Goal: Task Accomplishment & Management: Manage account settings

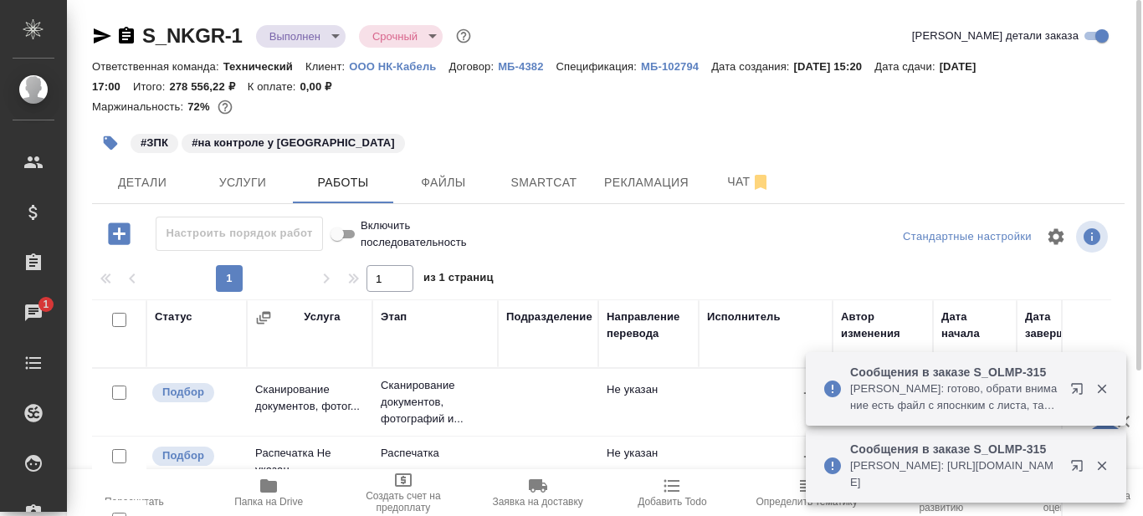
scroll to position [335, 0]
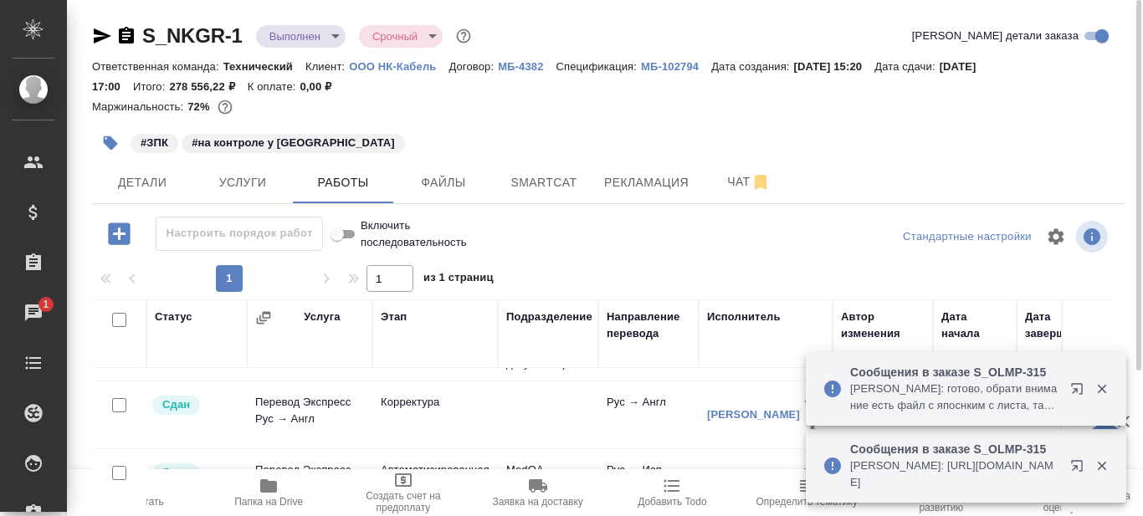
click at [101, 35] on icon "button" at bounding box center [103, 35] width 18 height 15
click at [553, 182] on span "Smartcat" at bounding box center [544, 182] width 80 height 21
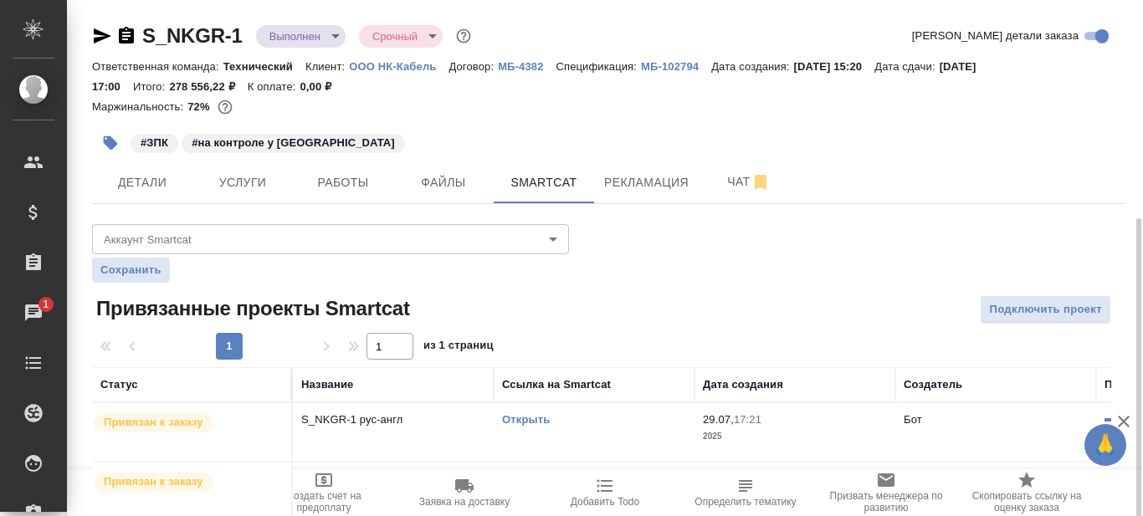
scroll to position [121, 0]
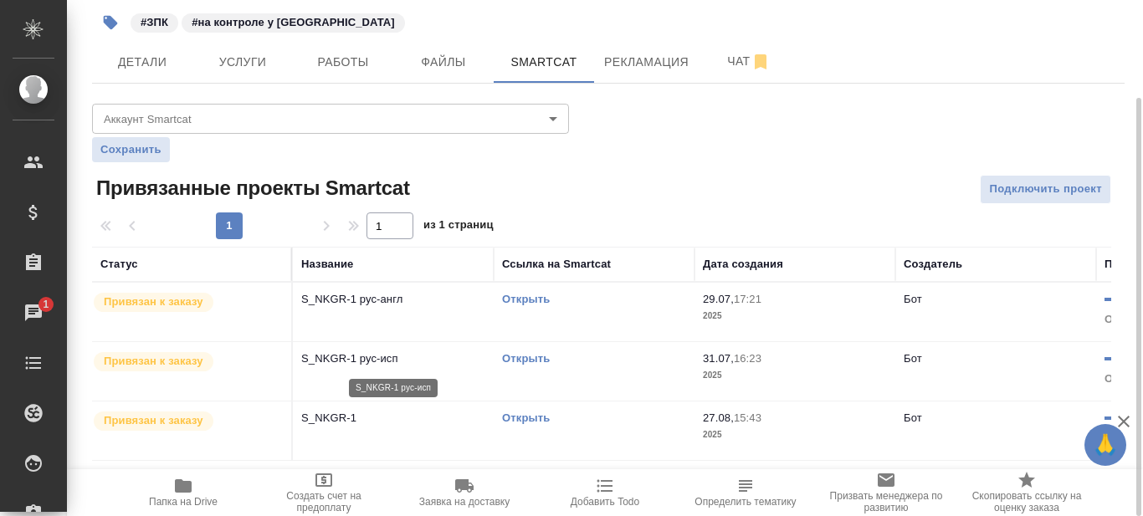
click at [455, 352] on p "S_NKGR-1 рус-исп" at bounding box center [393, 359] width 184 height 17
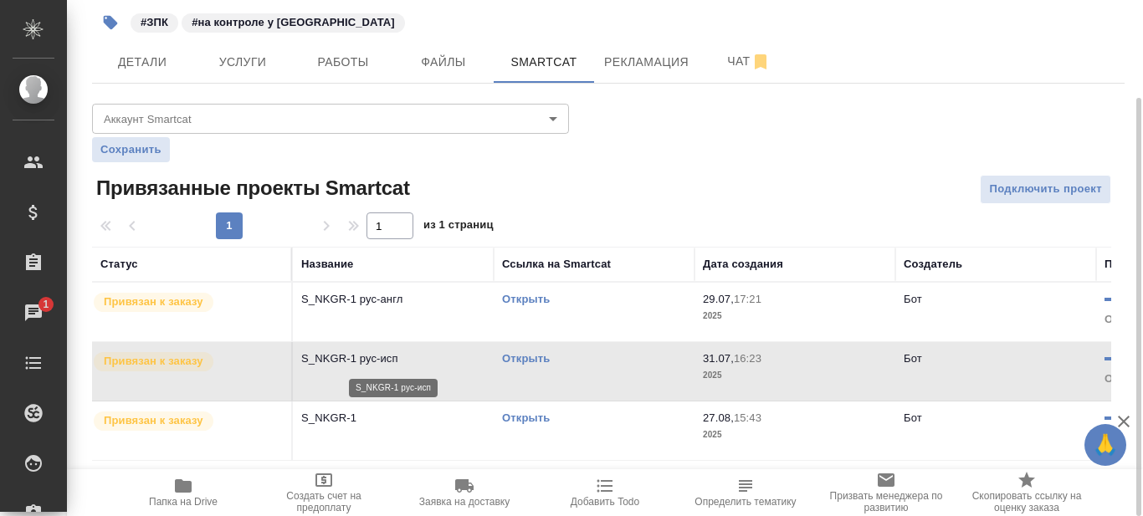
click at [455, 352] on p "S_NKGR-1 рус-исп" at bounding box center [393, 359] width 184 height 17
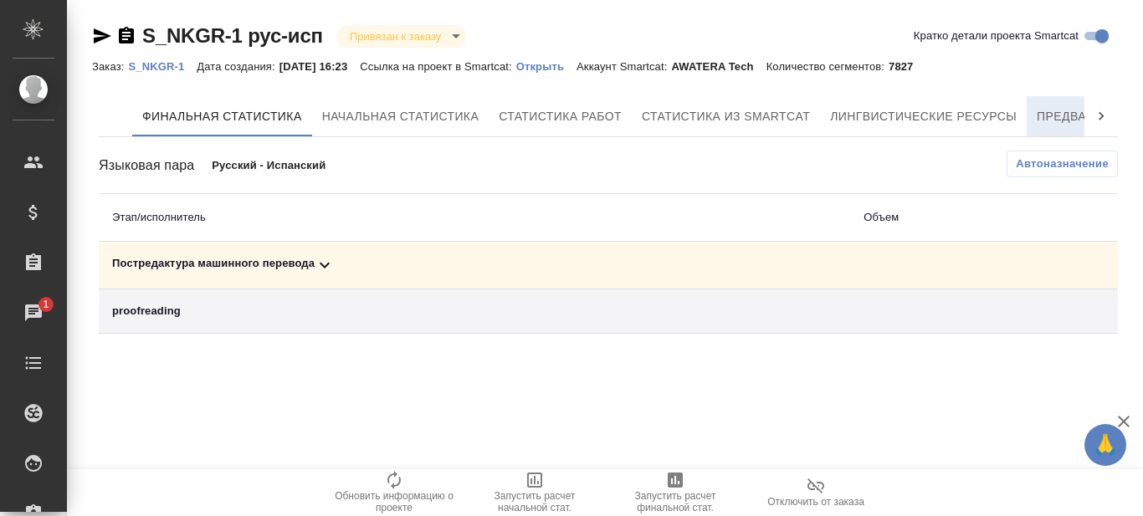
click at [1038, 117] on span "Предварительный перевод" at bounding box center [1131, 116] width 188 height 21
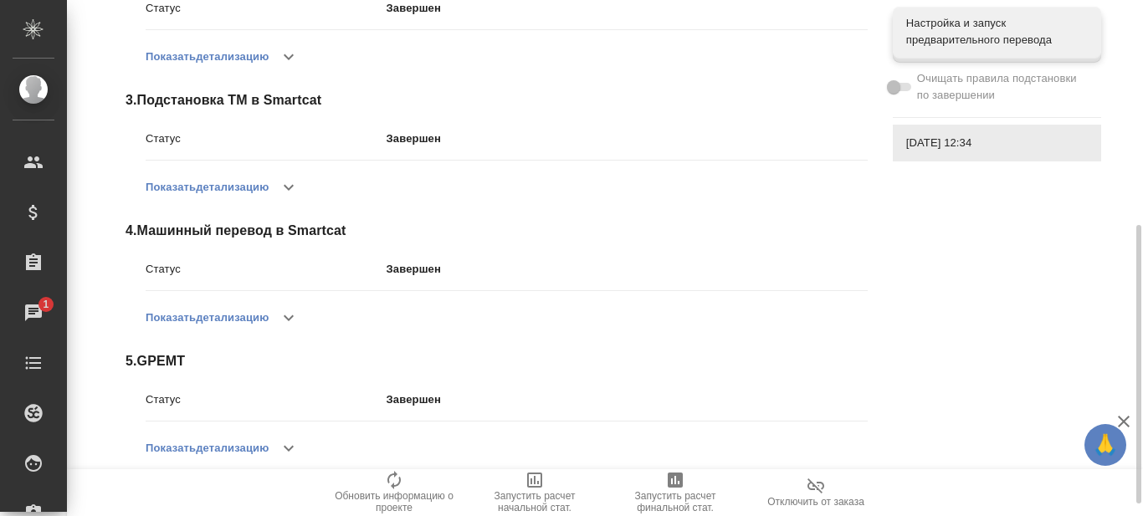
scroll to position [440, 0]
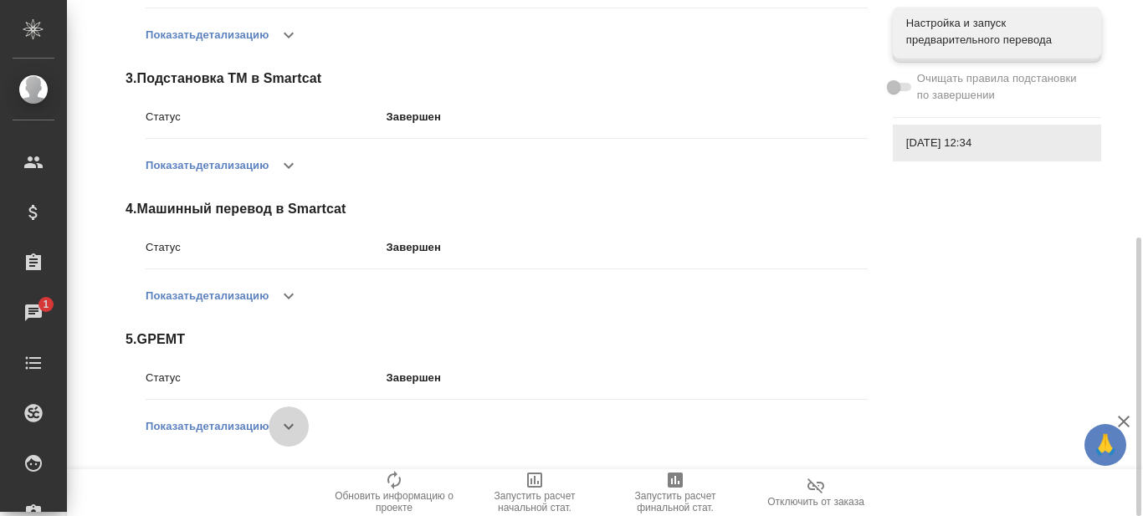
click at [293, 424] on icon "button" at bounding box center [289, 427] width 20 height 20
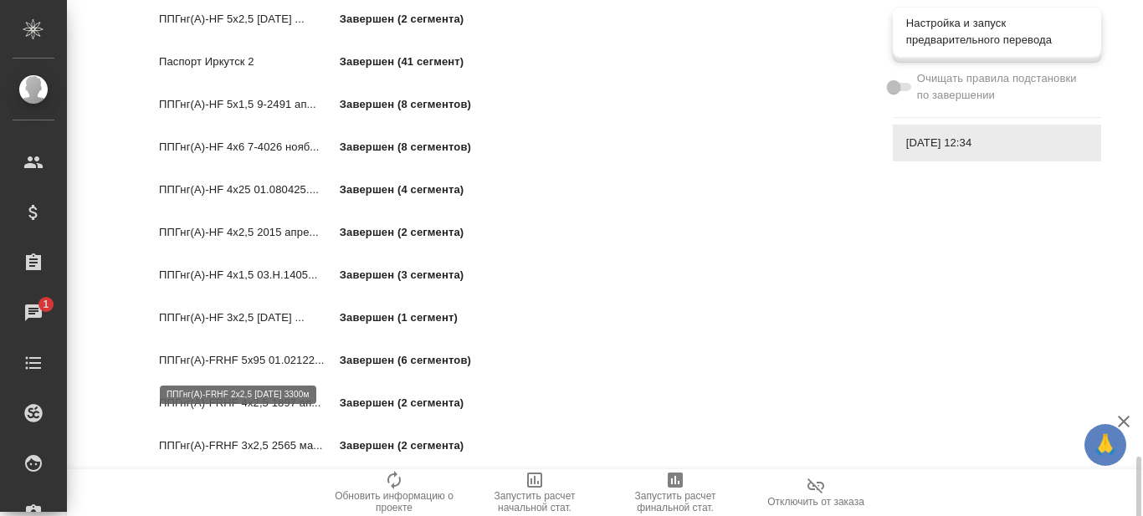
scroll to position [1696, 0]
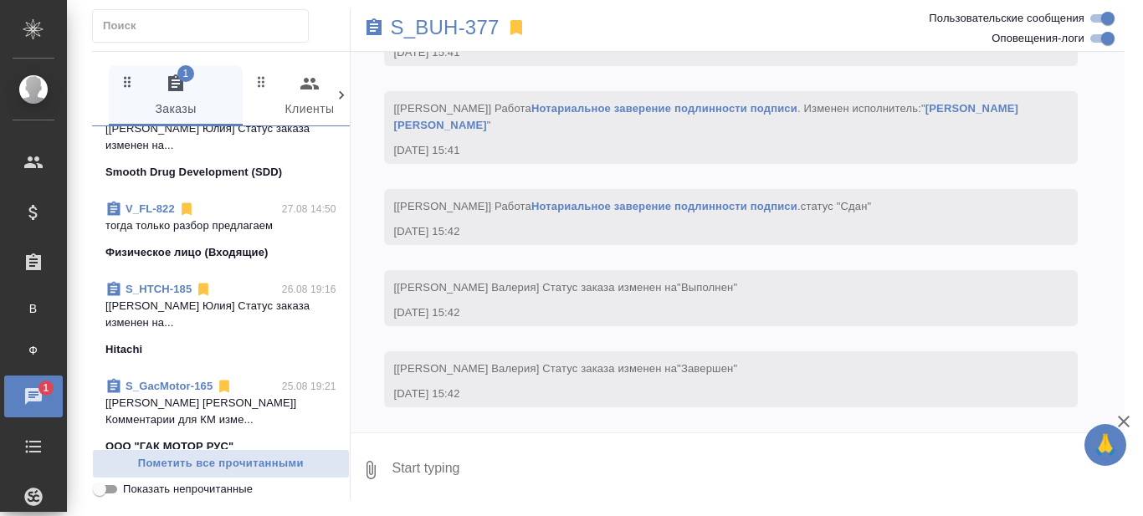
scroll to position [1088, 0]
click at [172, 295] on link "S_HTCH-185" at bounding box center [159, 288] width 66 height 13
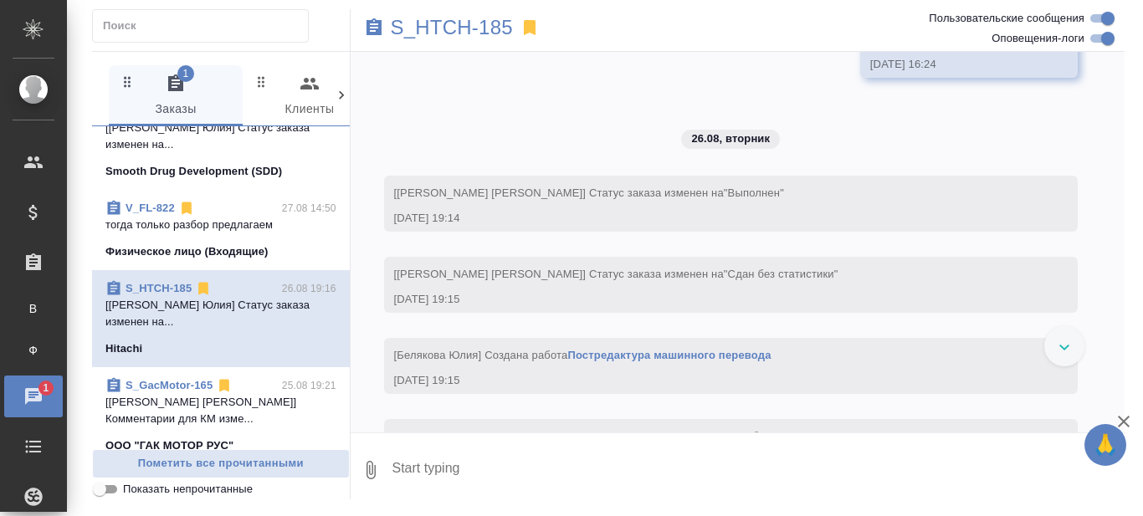
scroll to position [29957, 0]
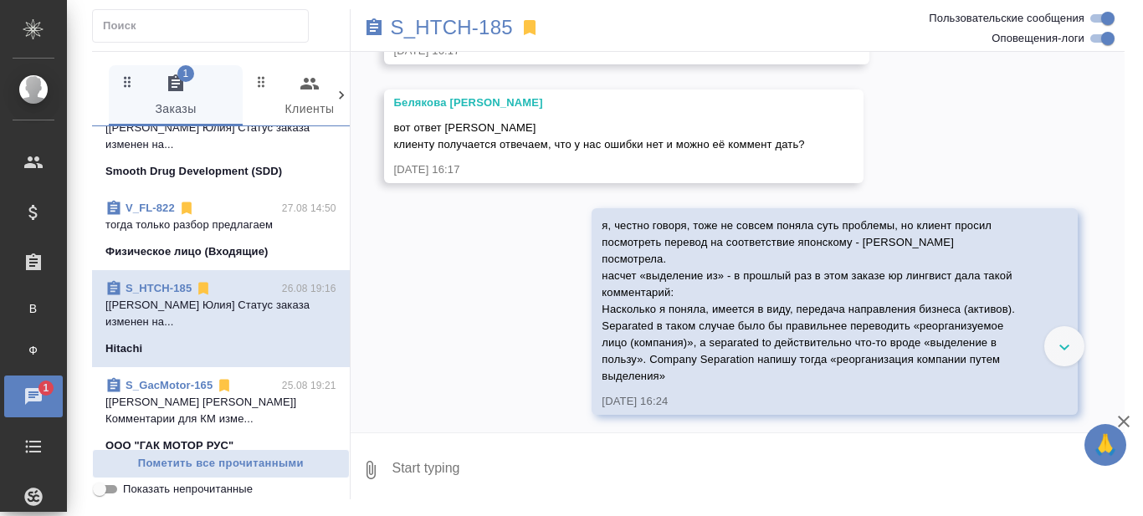
scroll to position [0, 0]
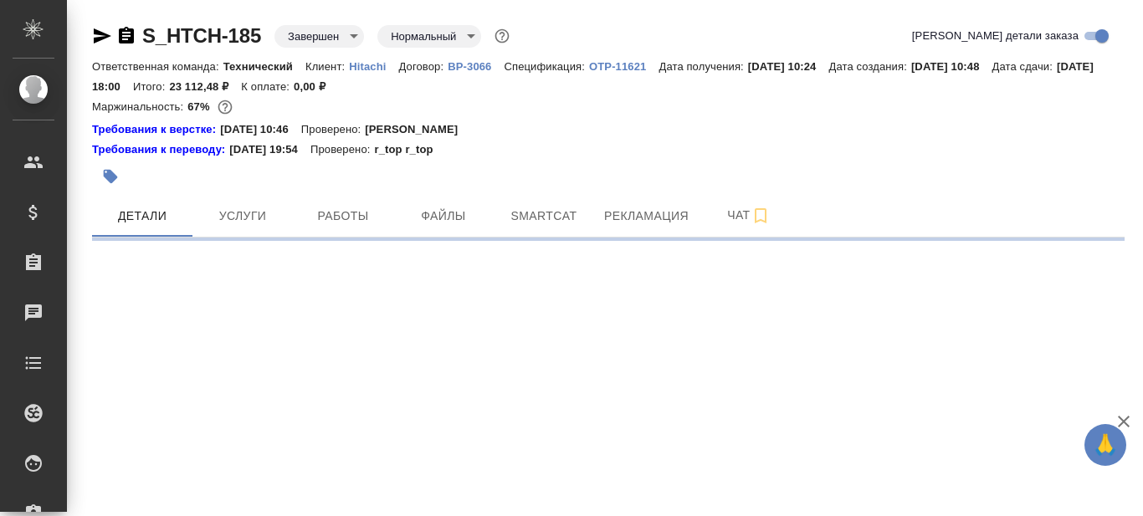
select select "RU"
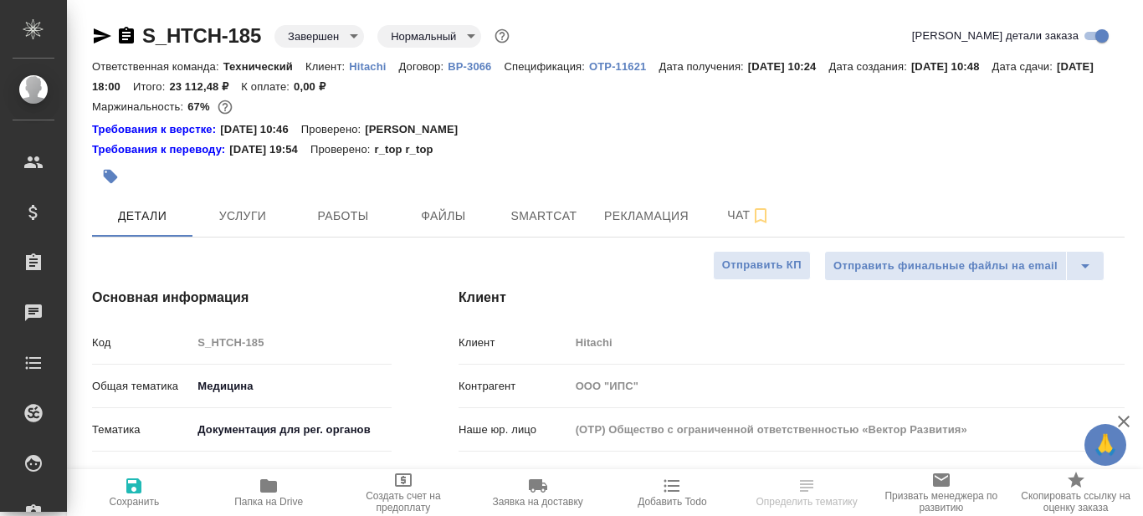
type textarea "x"
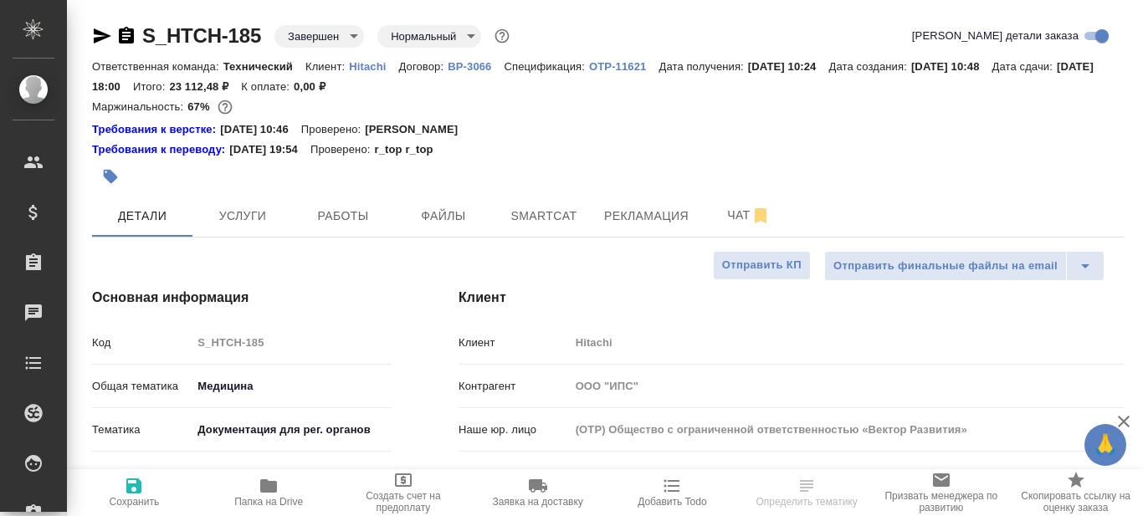
type textarea "x"
type input "Сергеева Анастасия"
type input "Павлова Антонина a.pavlova"
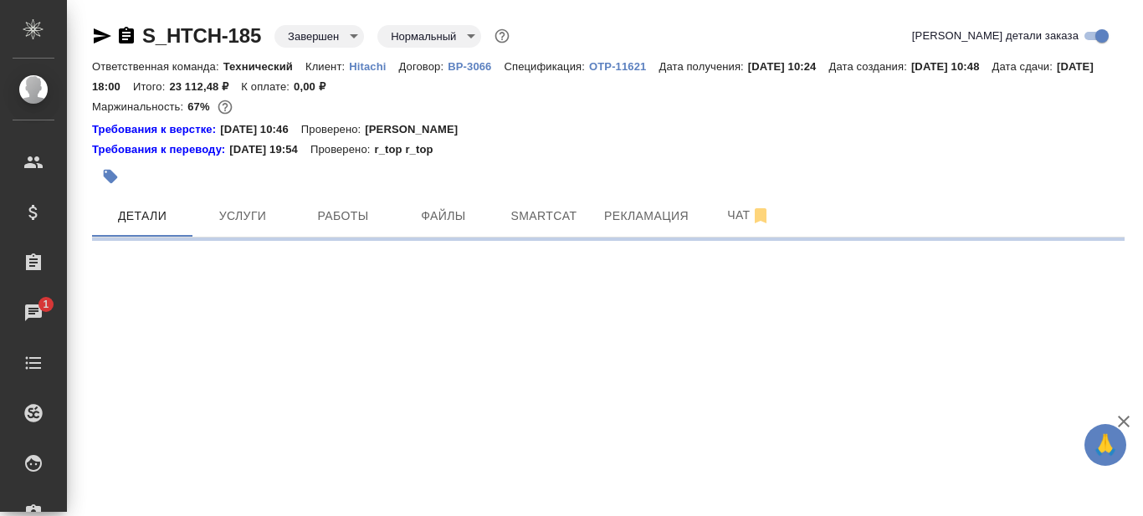
select select "RU"
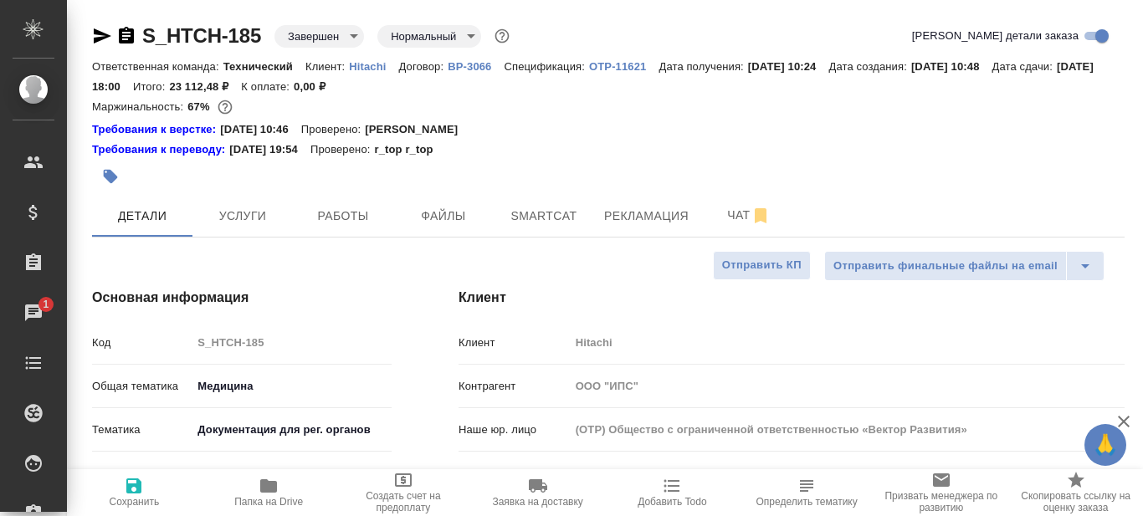
type textarea "x"
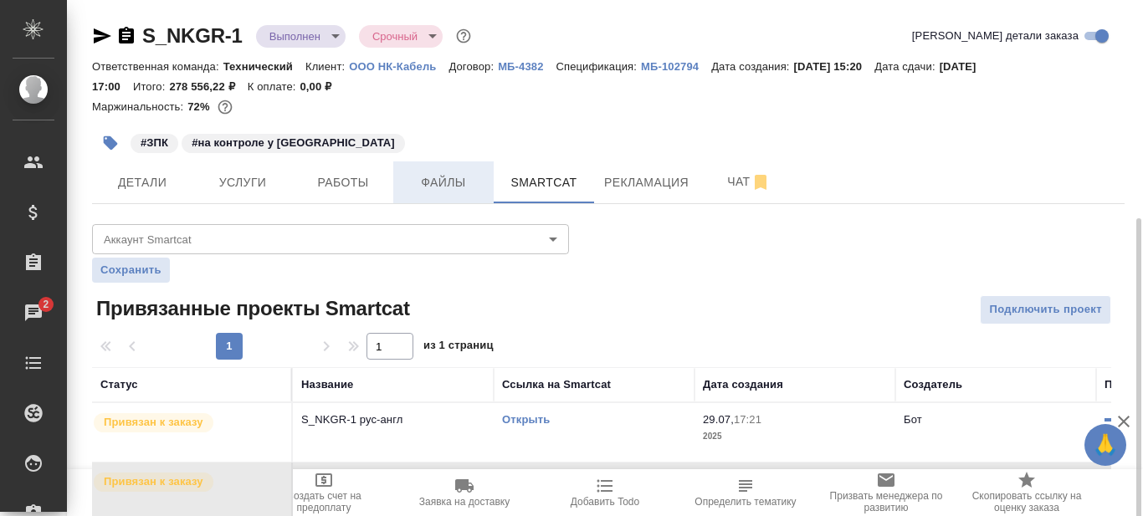
scroll to position [121, 0]
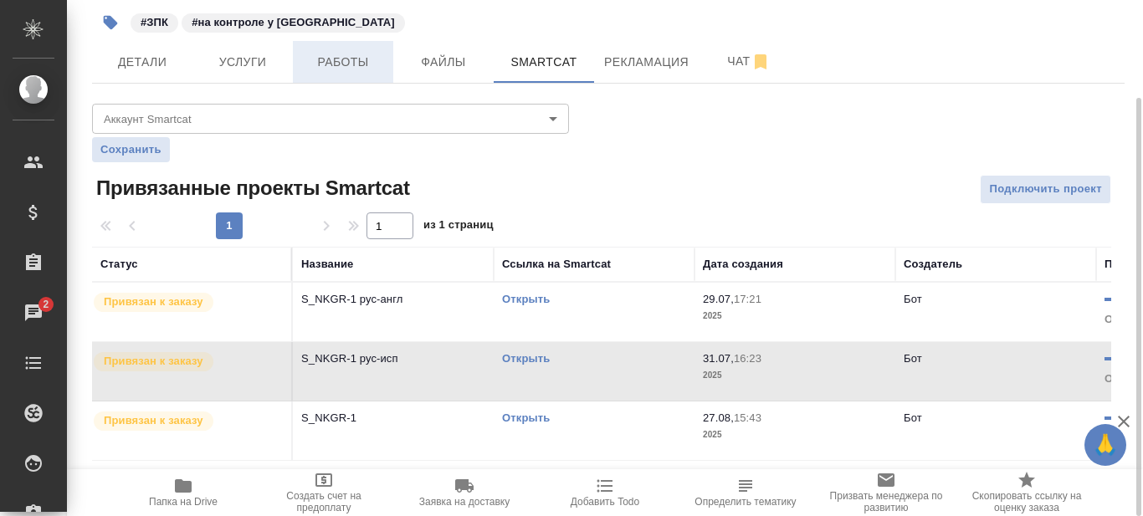
click at [362, 57] on span "Работы" at bounding box center [343, 62] width 80 height 21
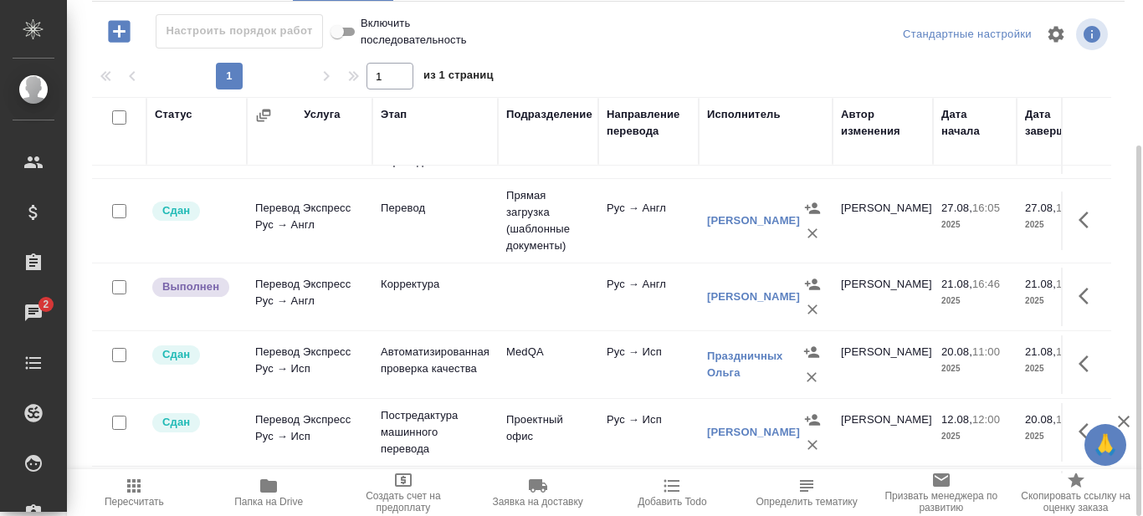
scroll to position [251, 0]
click at [742, 353] on link "Праздничных Ольга" at bounding box center [745, 363] width 76 height 29
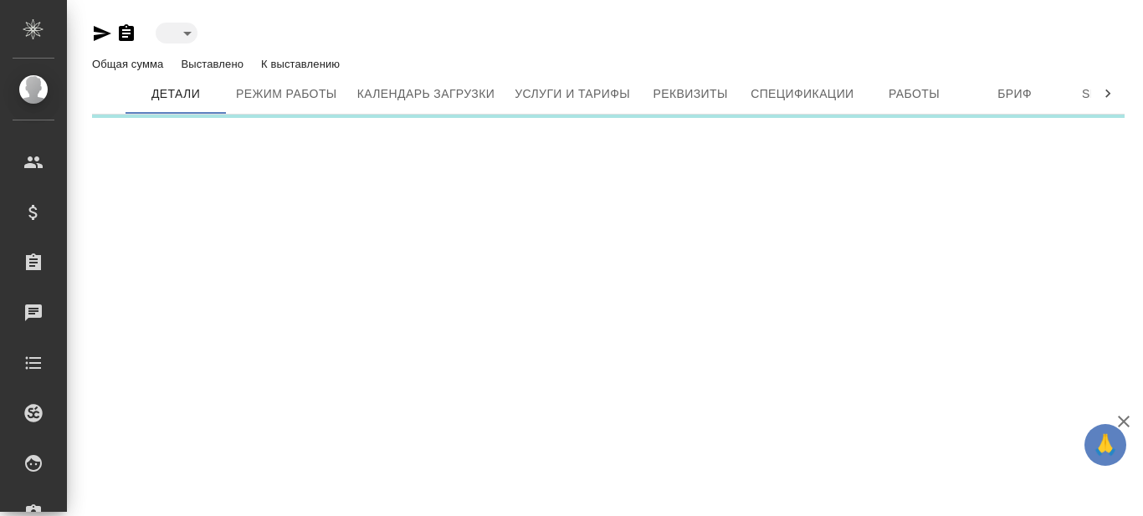
type input "active"
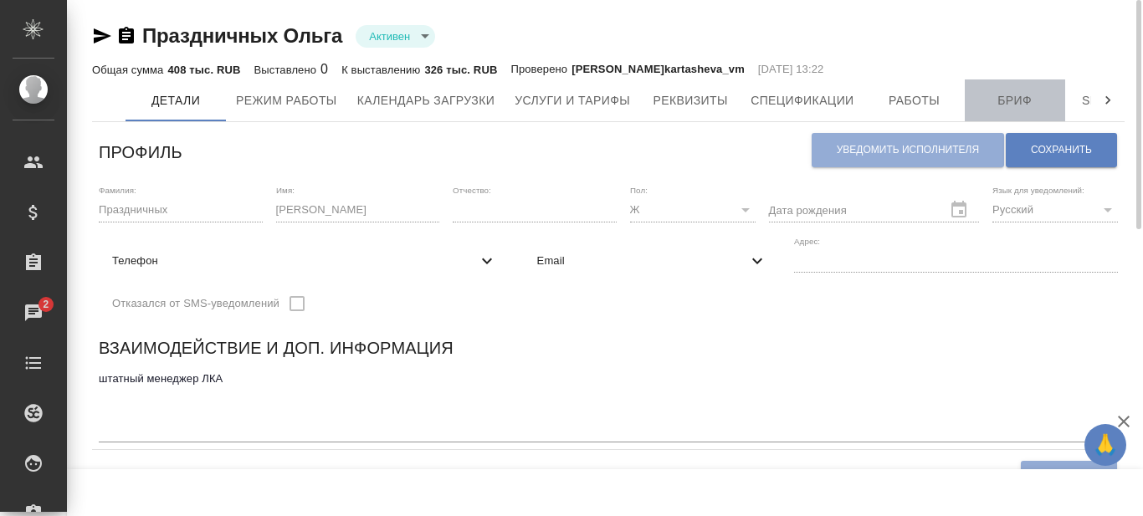
click at [995, 100] on span "Бриф" at bounding box center [1015, 100] width 80 height 21
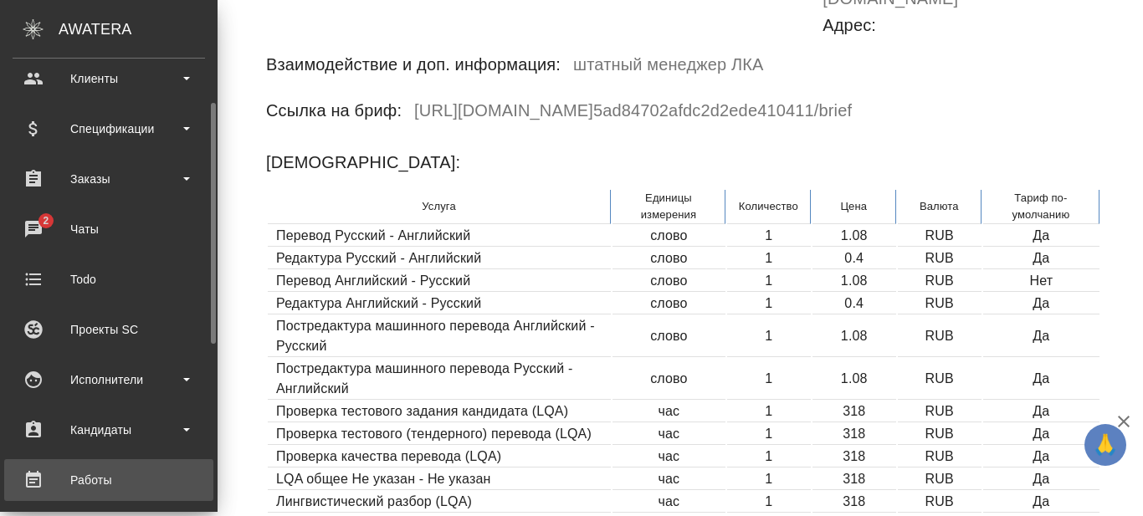
scroll to position [251, 0]
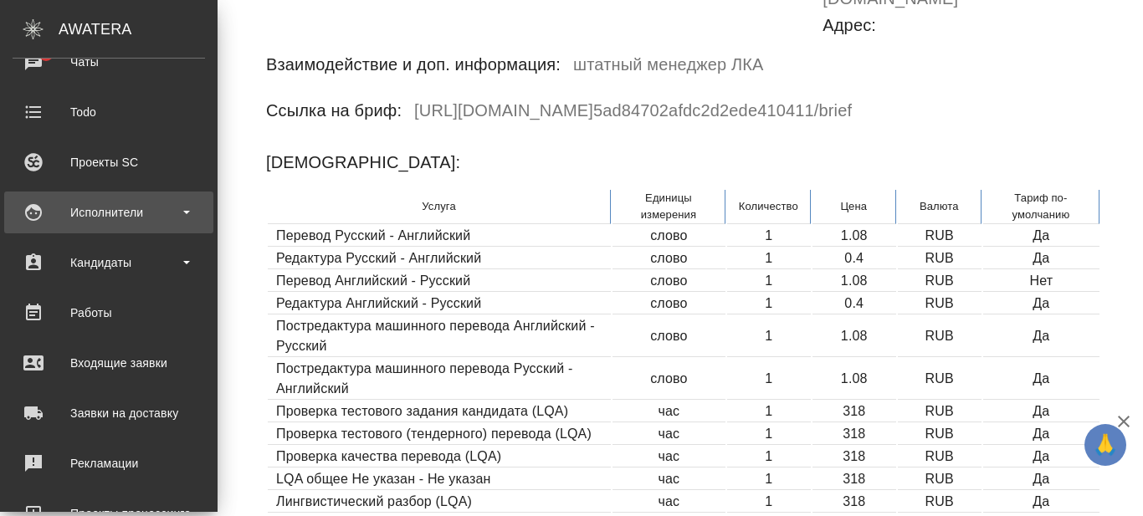
click at [192, 211] on div "Исполнители" at bounding box center [109, 212] width 193 height 25
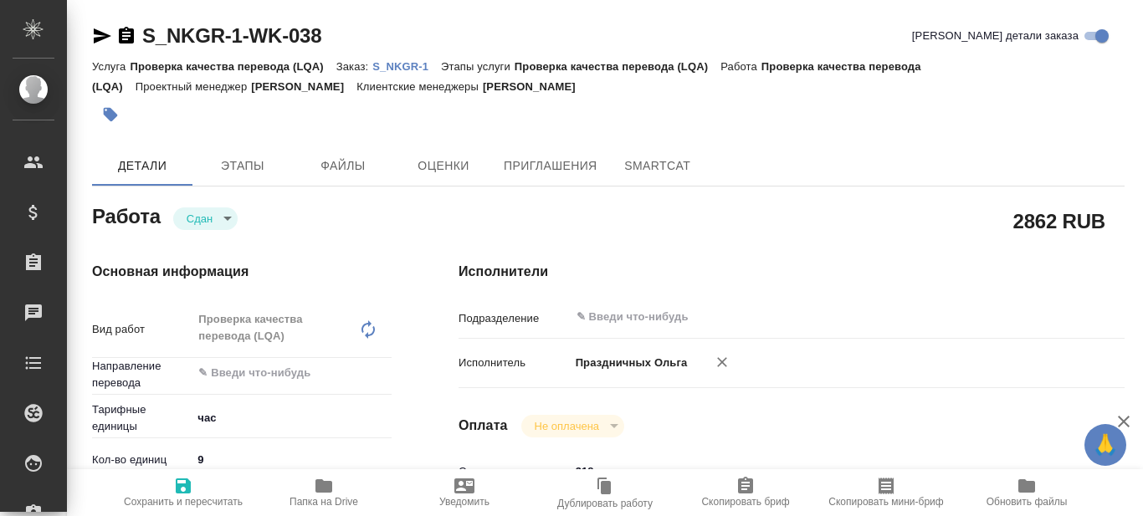
type textarea "x"
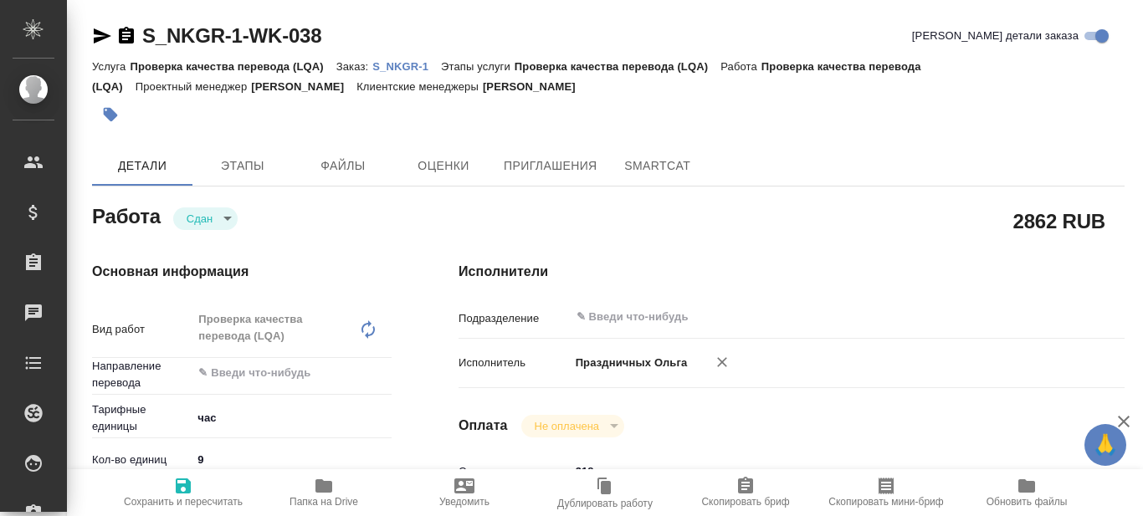
type textarea "x"
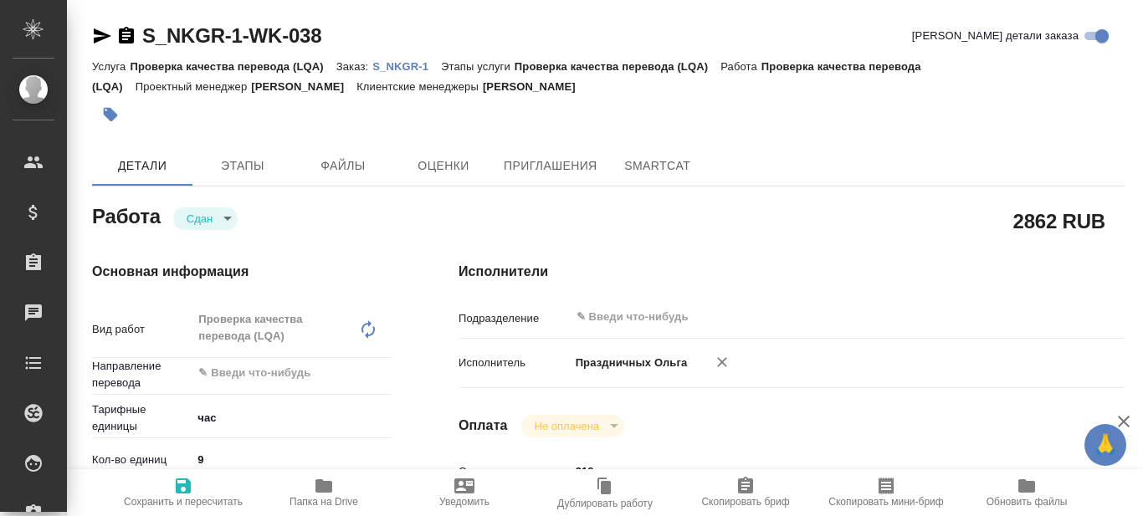
type textarea "x"
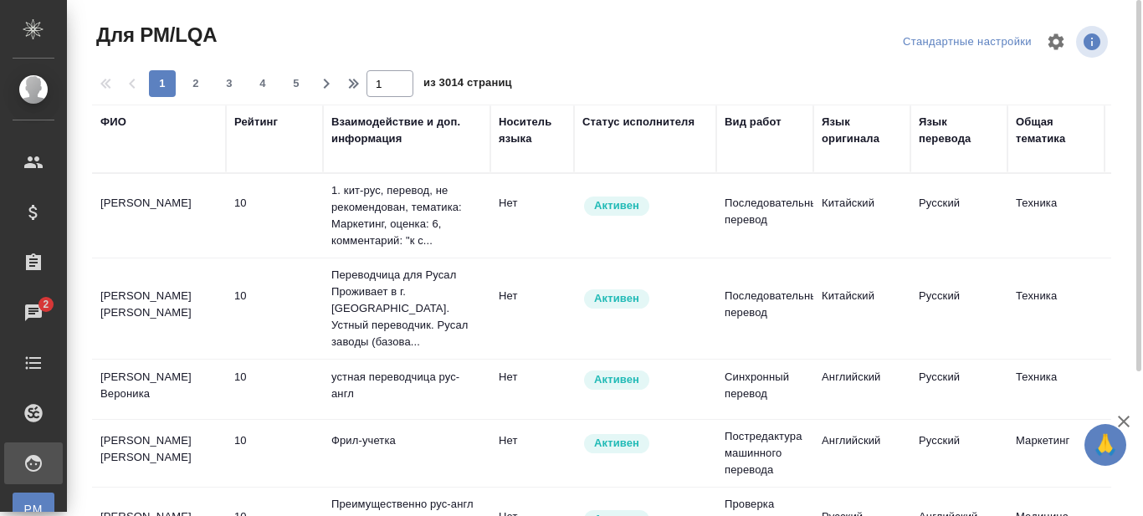
click at [851, 136] on div "Язык оригинала" at bounding box center [862, 130] width 80 height 33
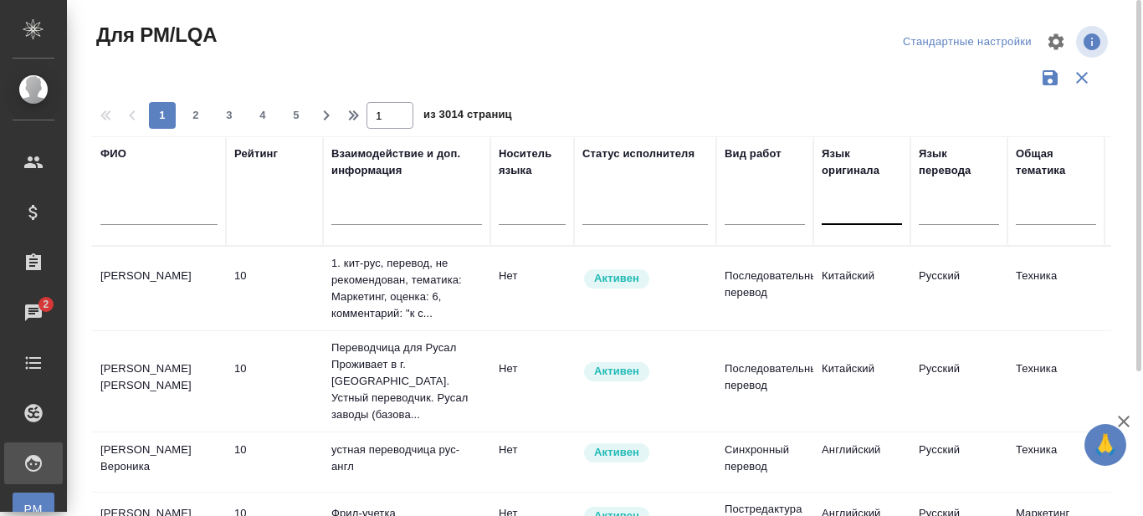
click at [845, 210] on div at bounding box center [862, 209] width 80 height 24
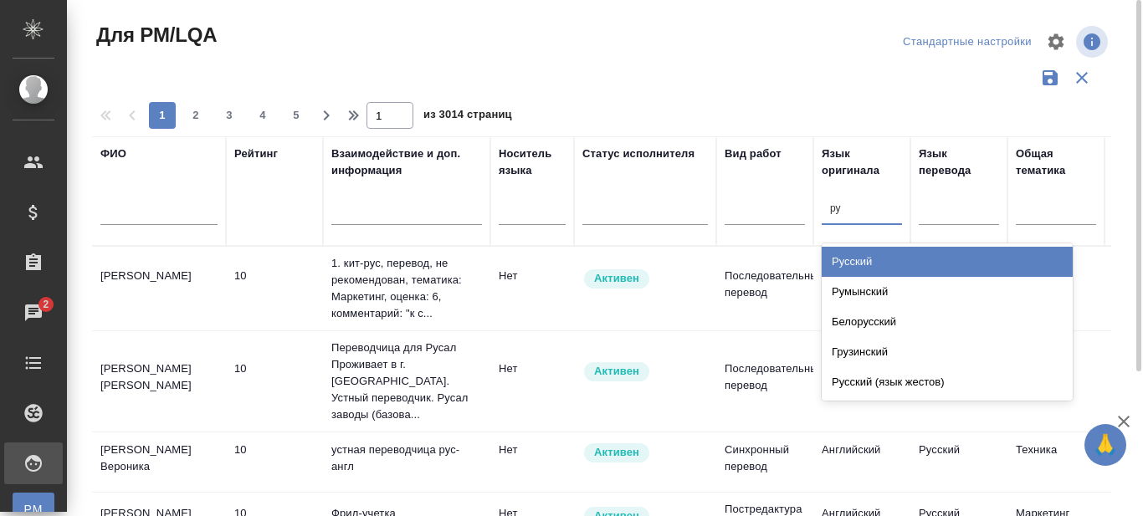
type input "рус"
click at [850, 271] on div "Русский" at bounding box center [947, 262] width 251 height 30
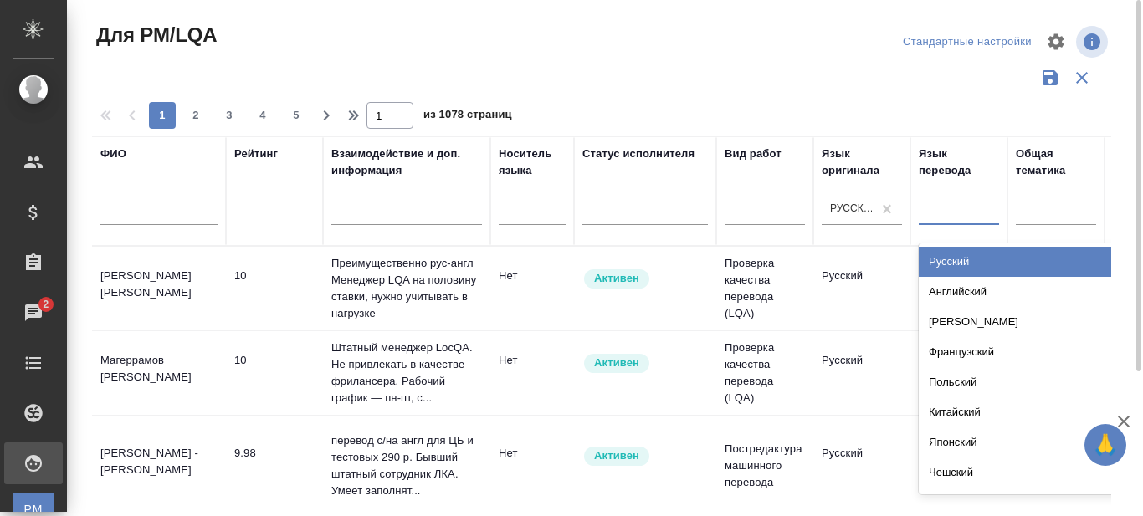
click at [942, 215] on div at bounding box center [959, 209] width 80 height 24
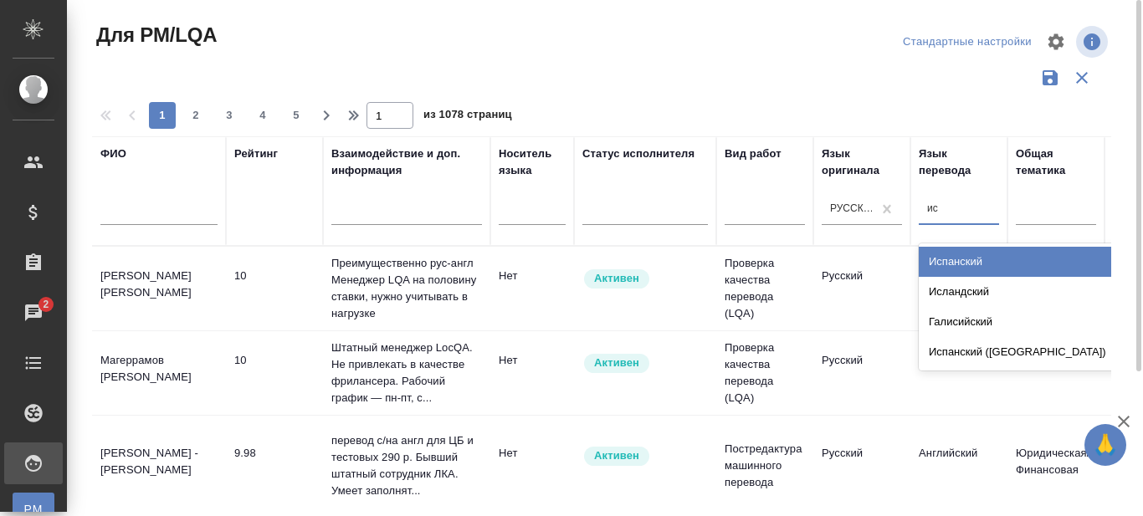
type input "исп"
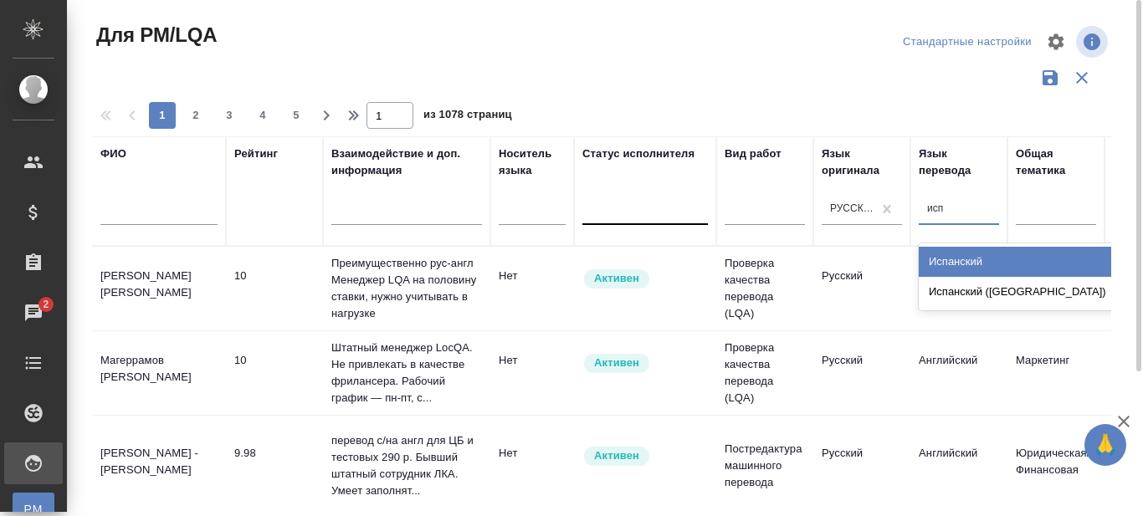
drag, startPoint x: 941, startPoint y: 258, endPoint x: 691, endPoint y: 220, distance: 252.3
click at [942, 258] on div "Испанский" at bounding box center [1044, 262] width 251 height 30
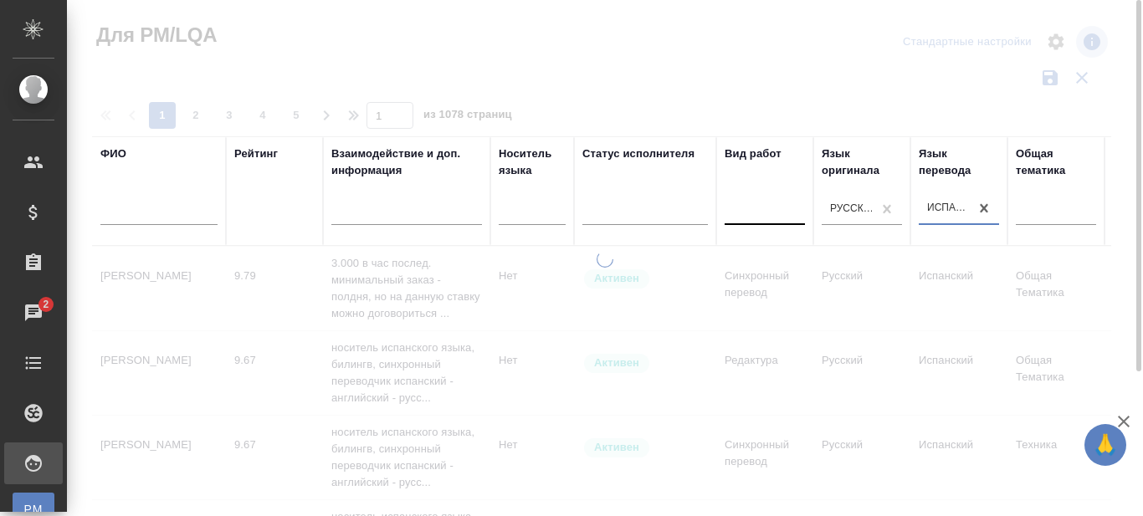
click at [752, 218] on div at bounding box center [765, 209] width 80 height 24
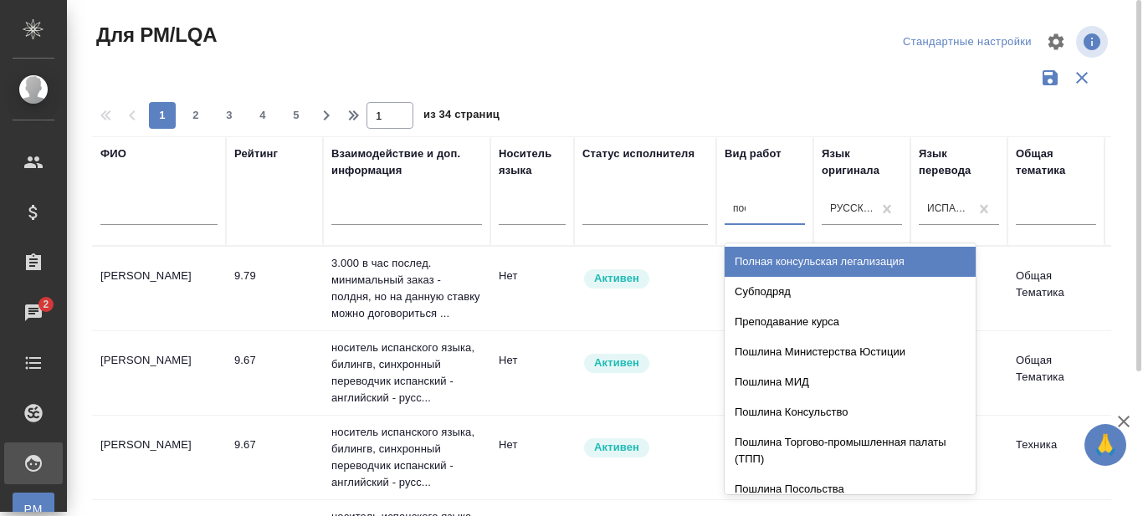
type input "пост"
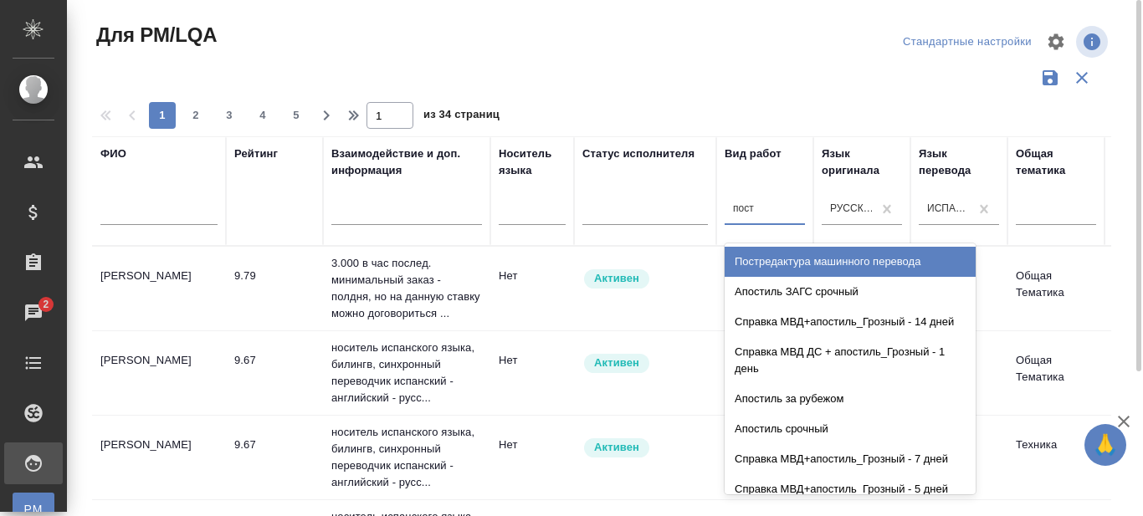
click at [799, 259] on div "Постредактура машинного перевода" at bounding box center [850, 262] width 251 height 30
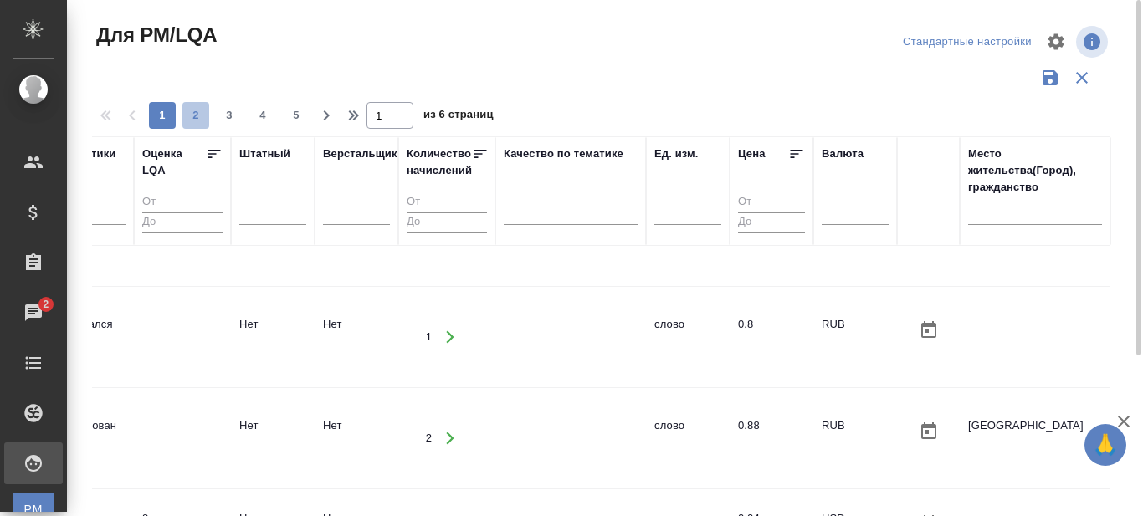
click at [193, 113] on span "2" at bounding box center [195, 115] width 27 height 17
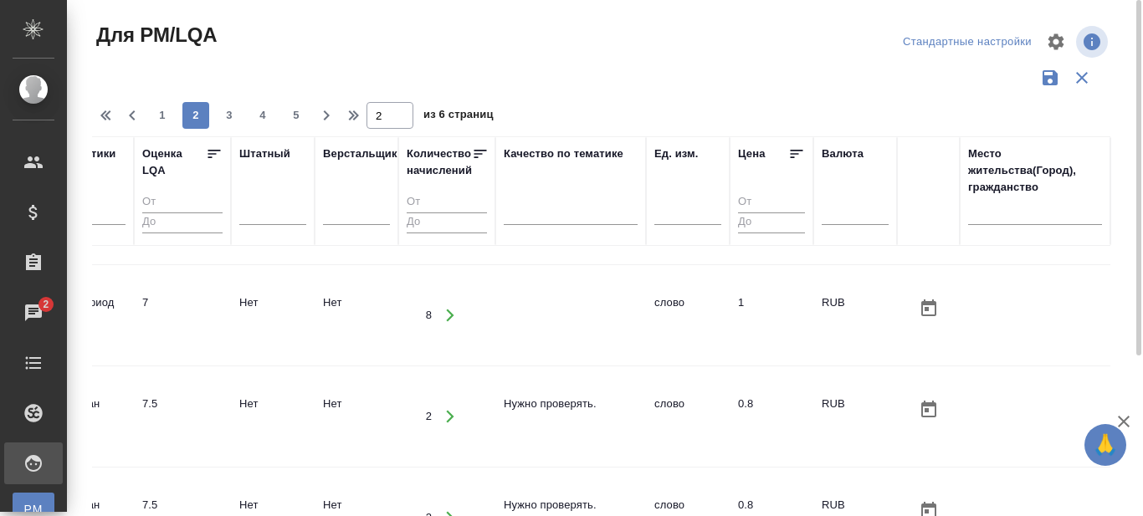
scroll to position [1255, 1295]
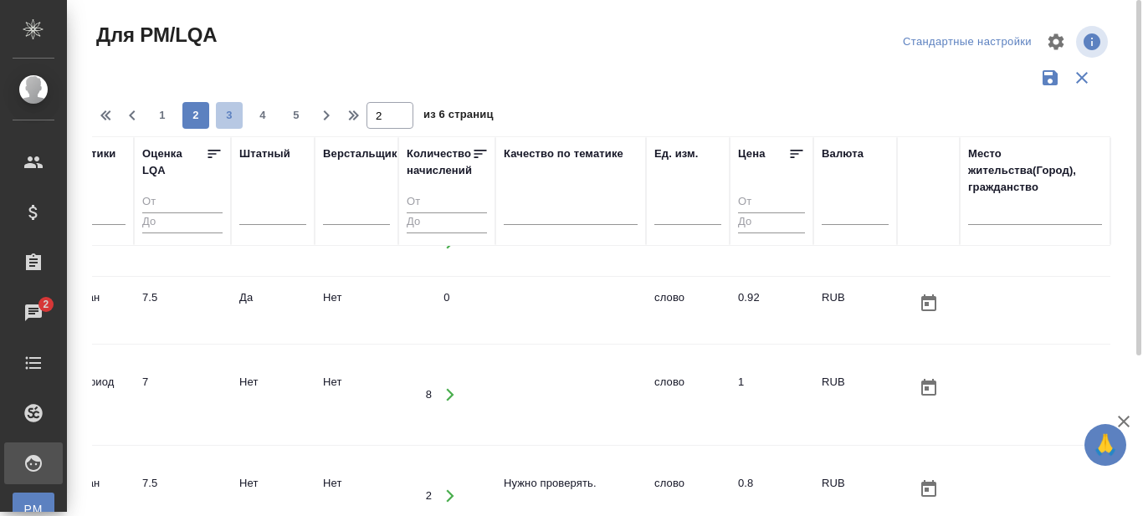
click at [228, 116] on span "3" at bounding box center [229, 115] width 27 height 17
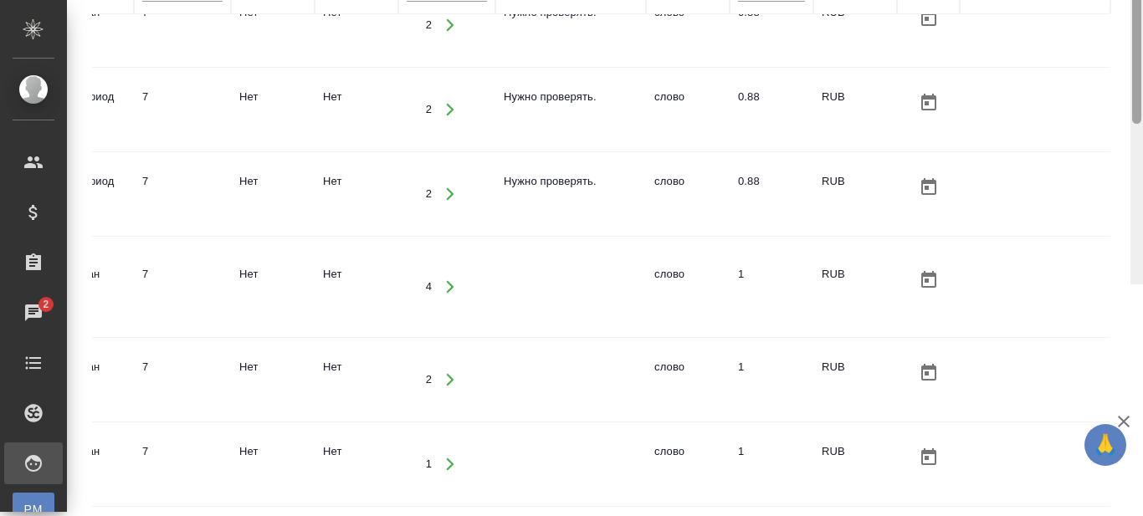
scroll to position [0, 0]
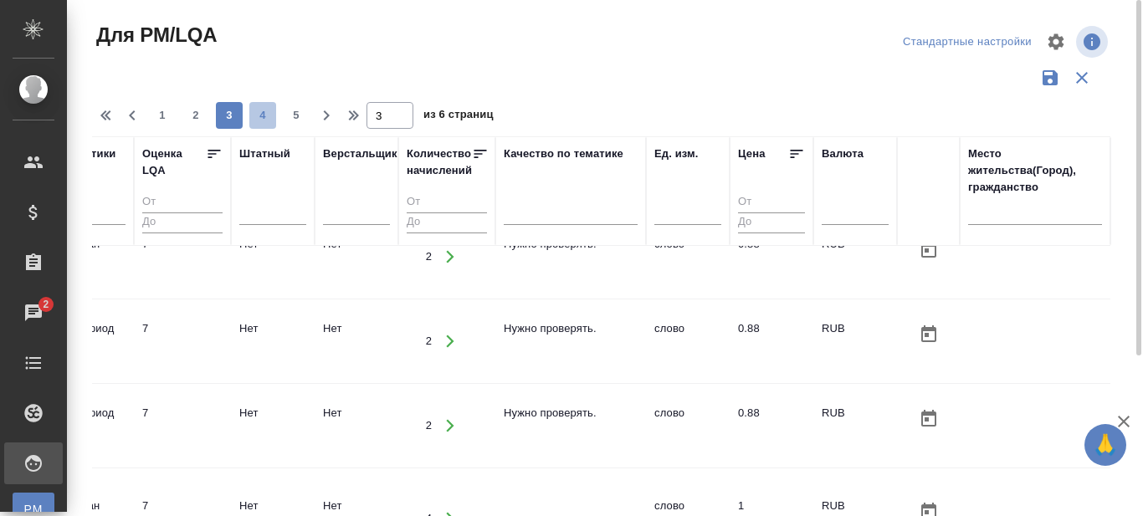
click at [264, 115] on span "4" at bounding box center [262, 115] width 27 height 17
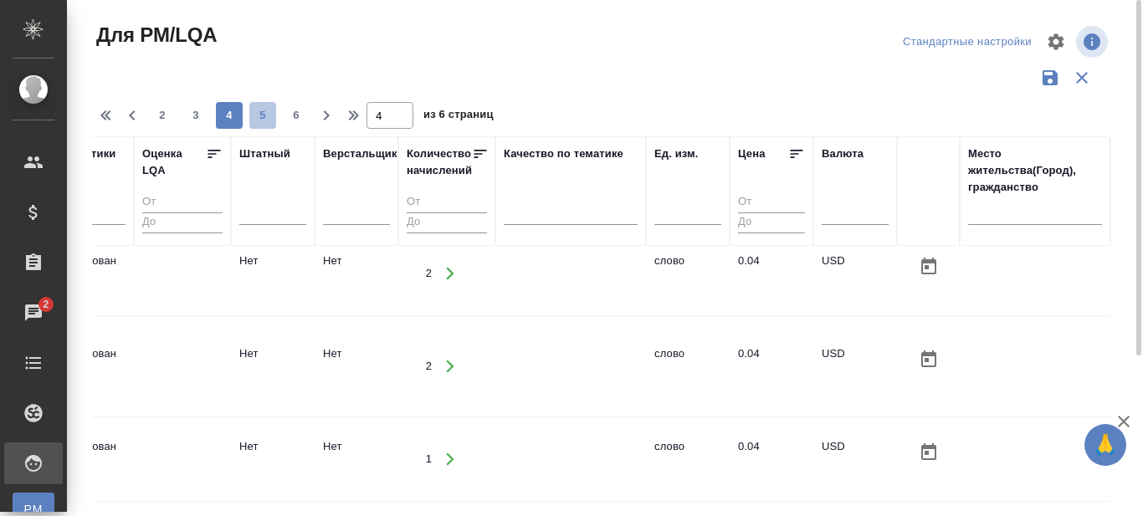
click at [260, 119] on span "5" at bounding box center [262, 115] width 27 height 17
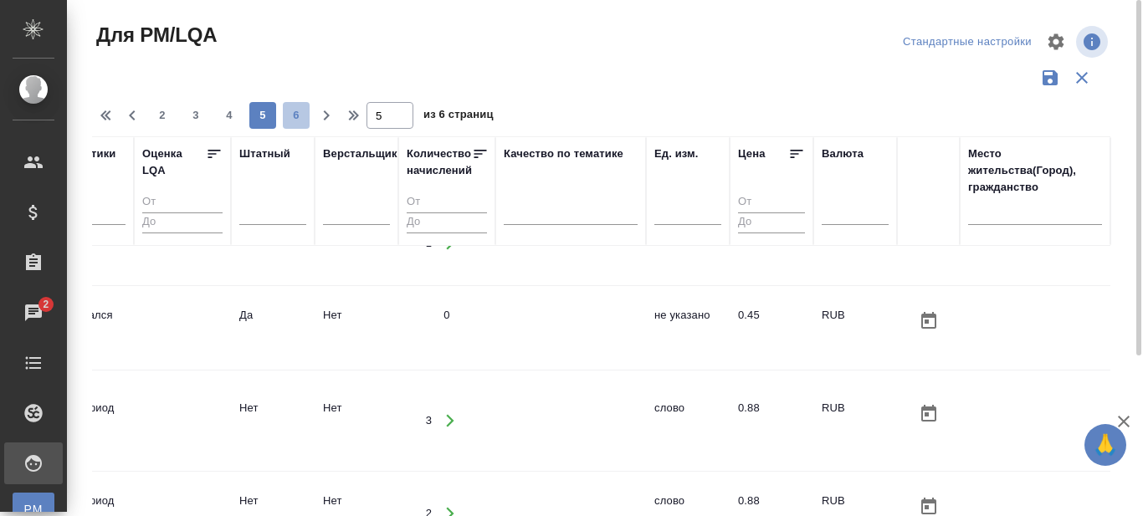
click at [297, 114] on span "6" at bounding box center [296, 115] width 27 height 17
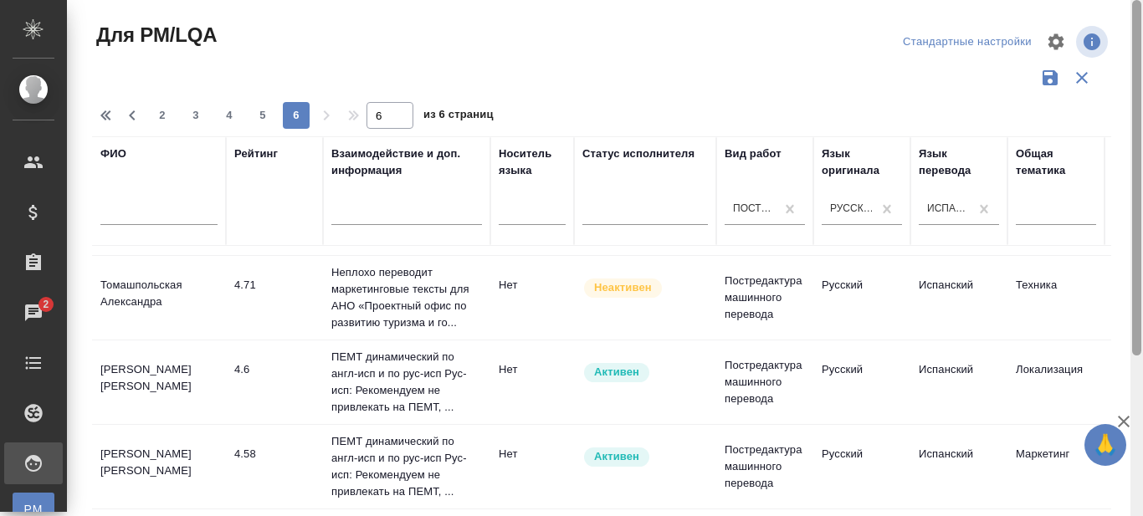
scroll to position [86, 0]
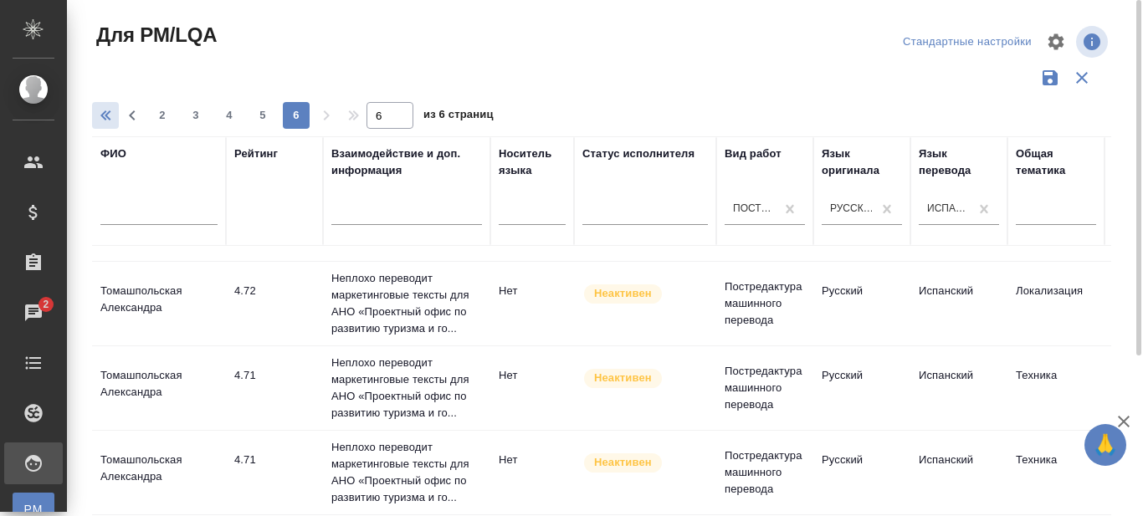
click at [110, 117] on icon "button" at bounding box center [108, 115] width 20 height 20
type input "1"
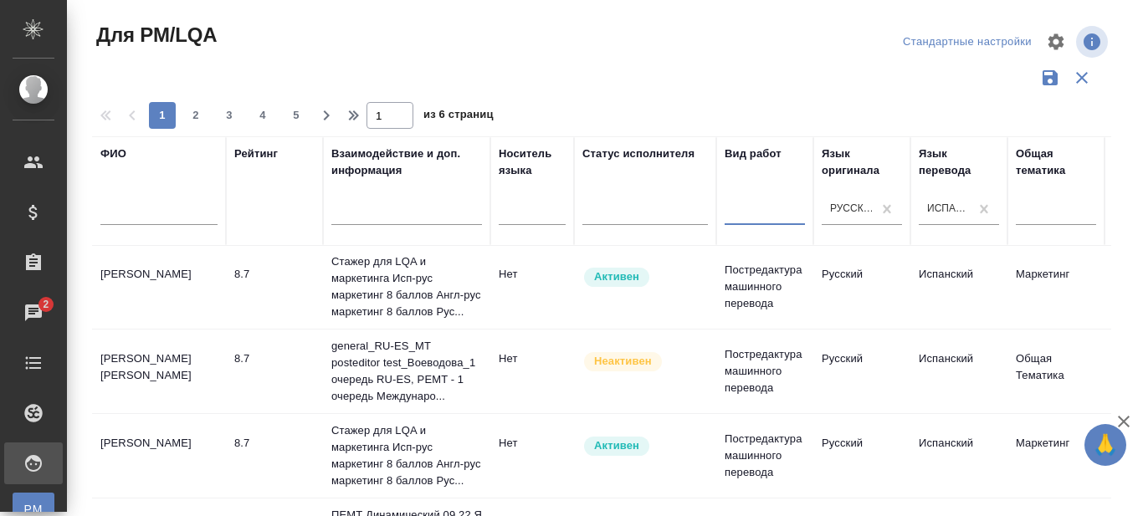
click at [762, 209] on div at bounding box center [765, 209] width 80 height 24
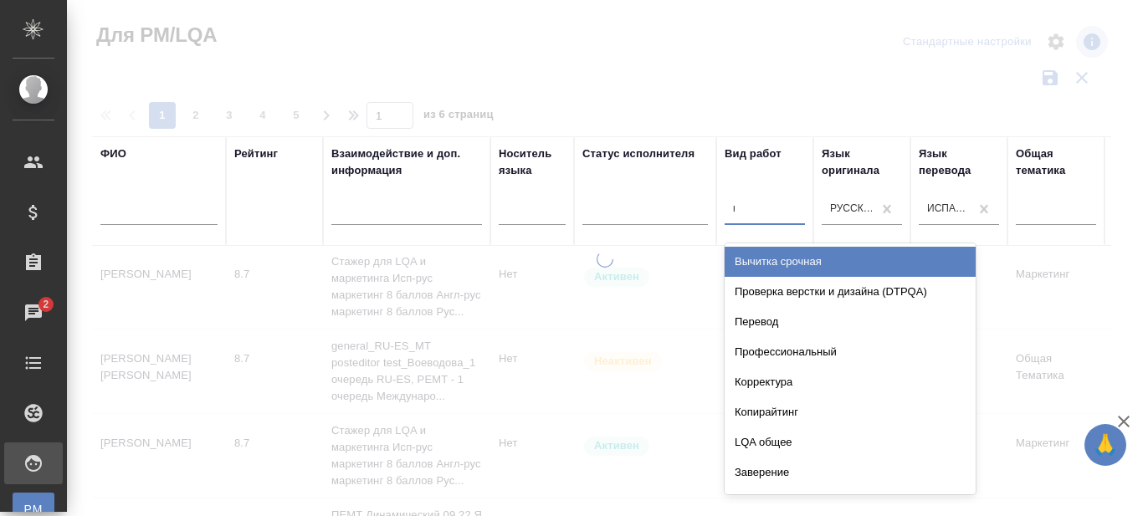
type input "корр"
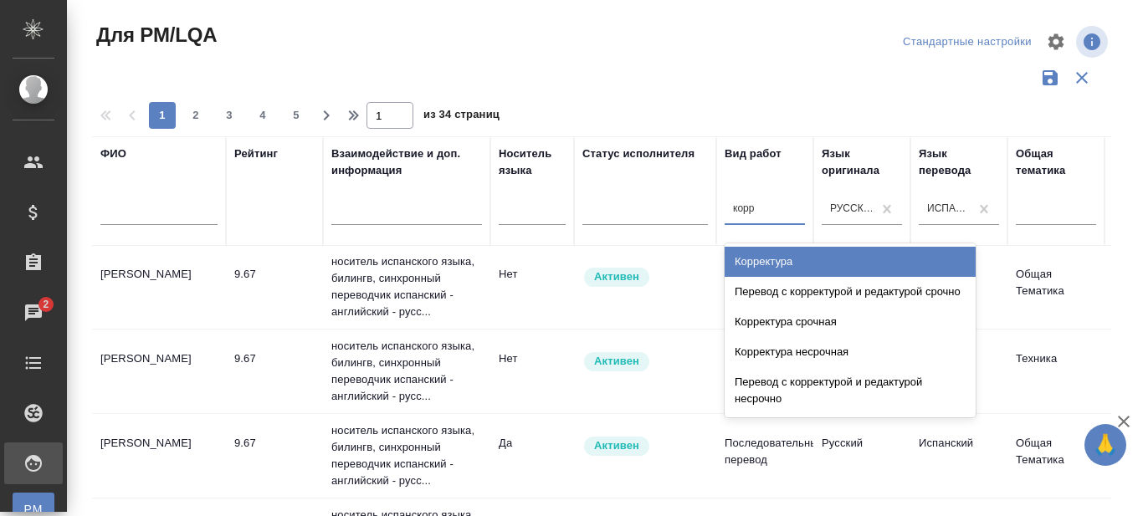
click at [766, 264] on div "Корректура" at bounding box center [850, 262] width 251 height 30
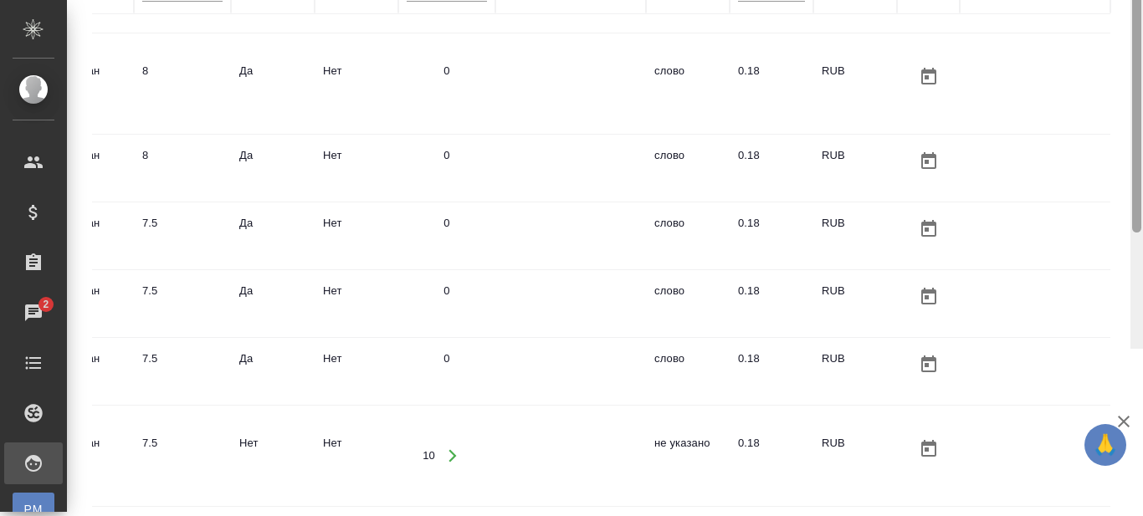
scroll to position [0, 0]
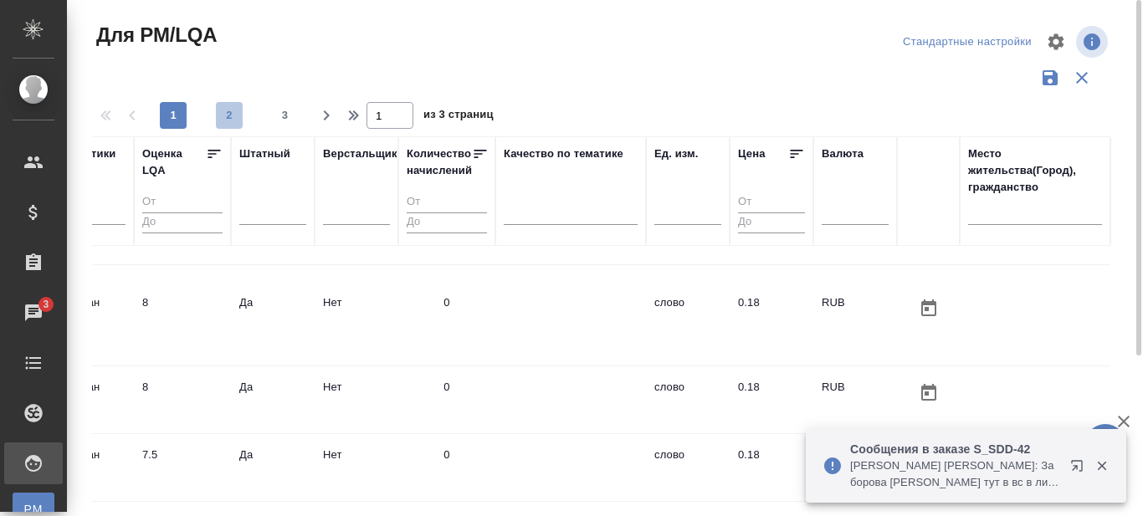
click at [226, 112] on span "2" at bounding box center [229, 115] width 27 height 17
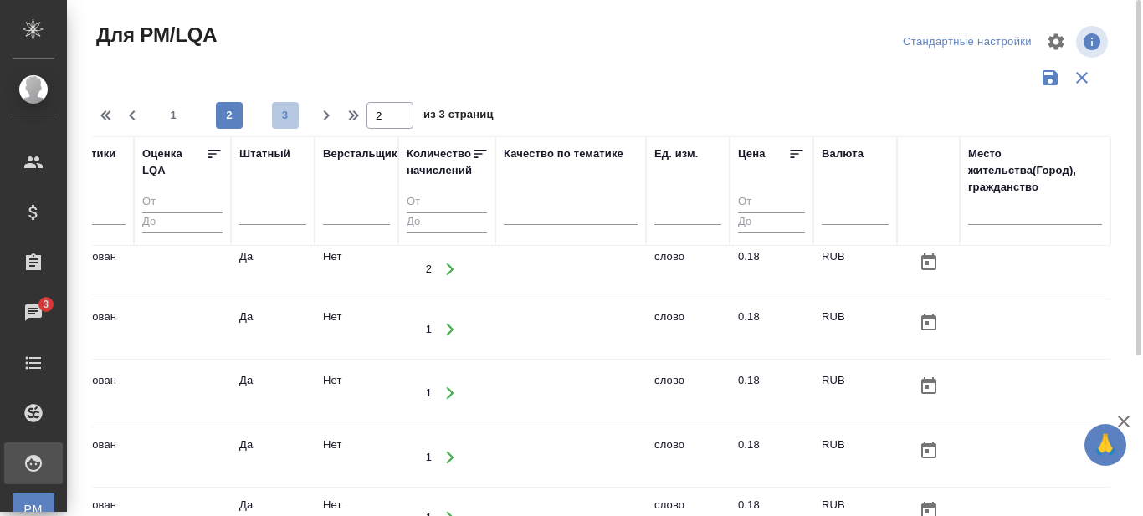
click at [281, 120] on span "3" at bounding box center [285, 115] width 27 height 17
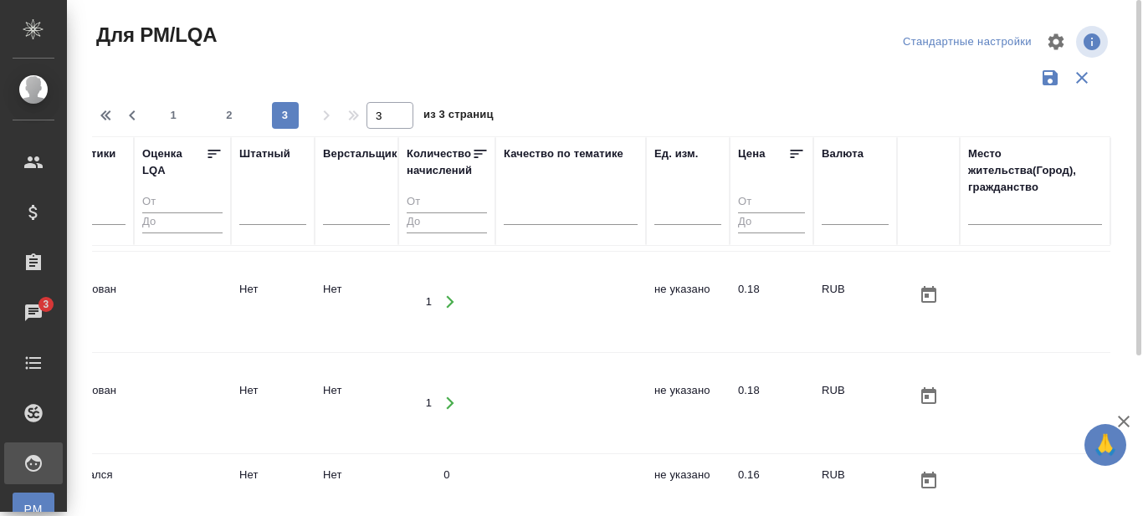
click at [653, 59] on div at bounding box center [608, 42] width 344 height 40
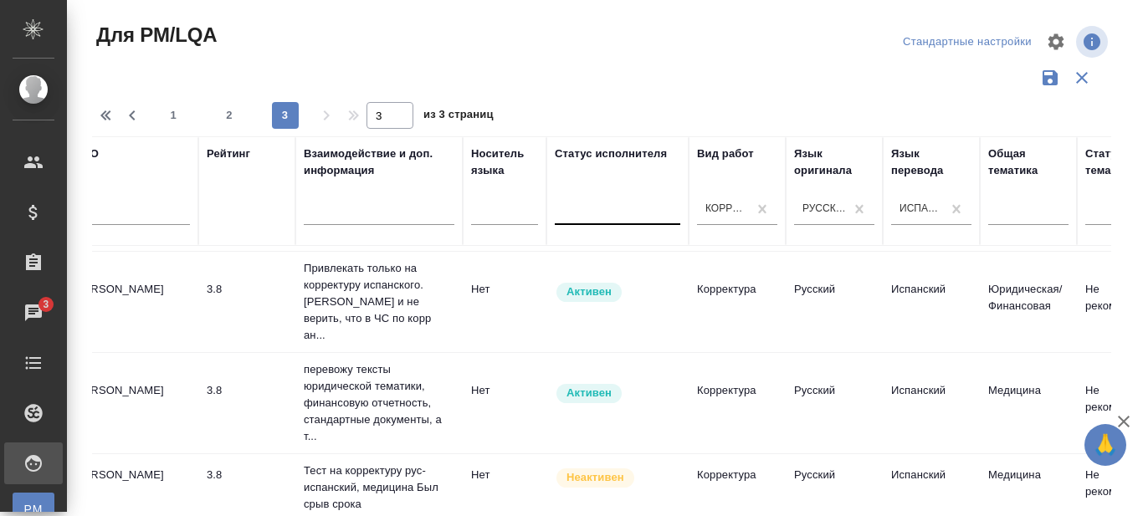
scroll to position [1582, 0]
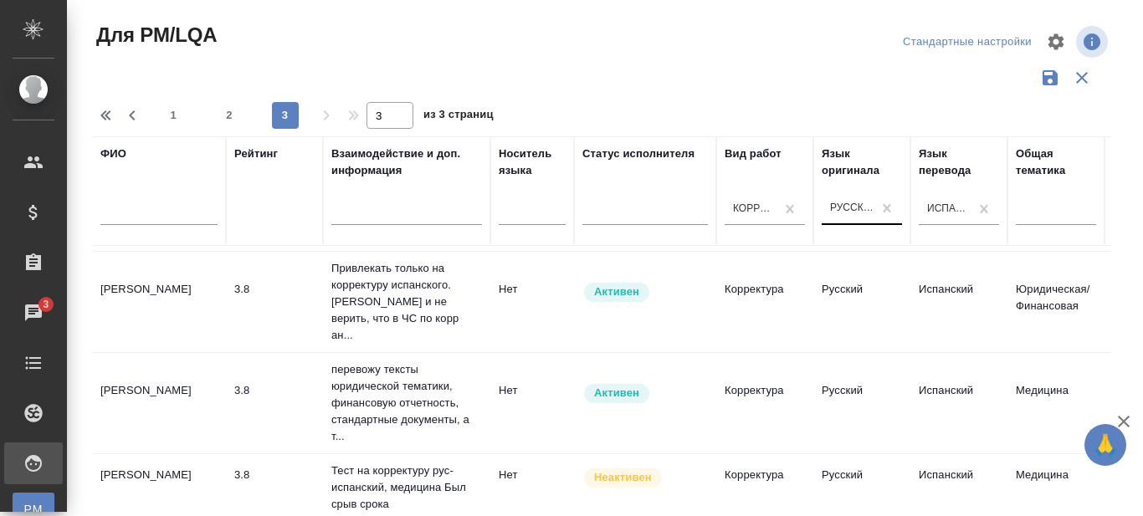
click at [850, 210] on div "Русский" at bounding box center [852, 209] width 44 height 14
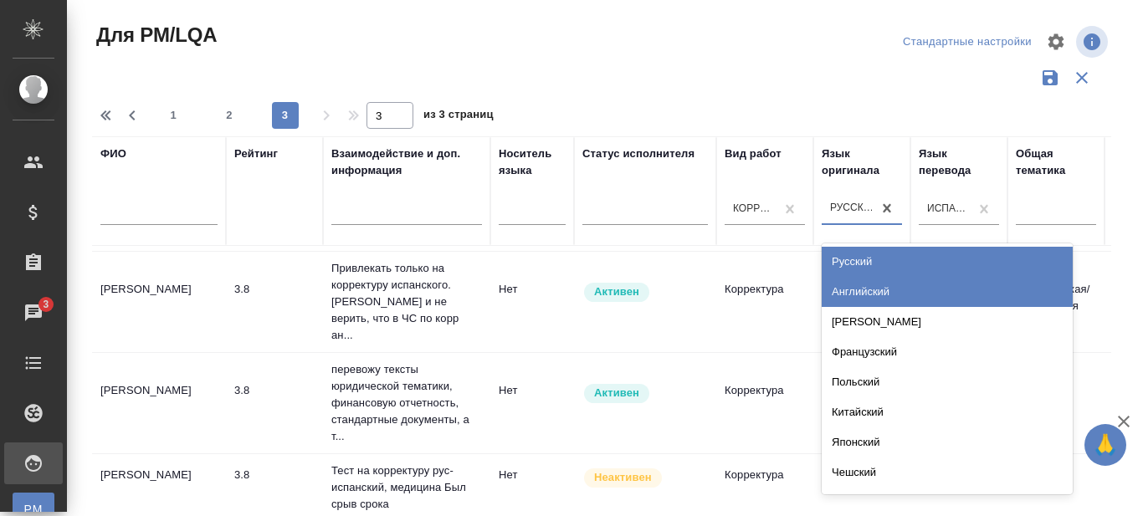
click at [852, 289] on div "Английский" at bounding box center [947, 292] width 251 height 30
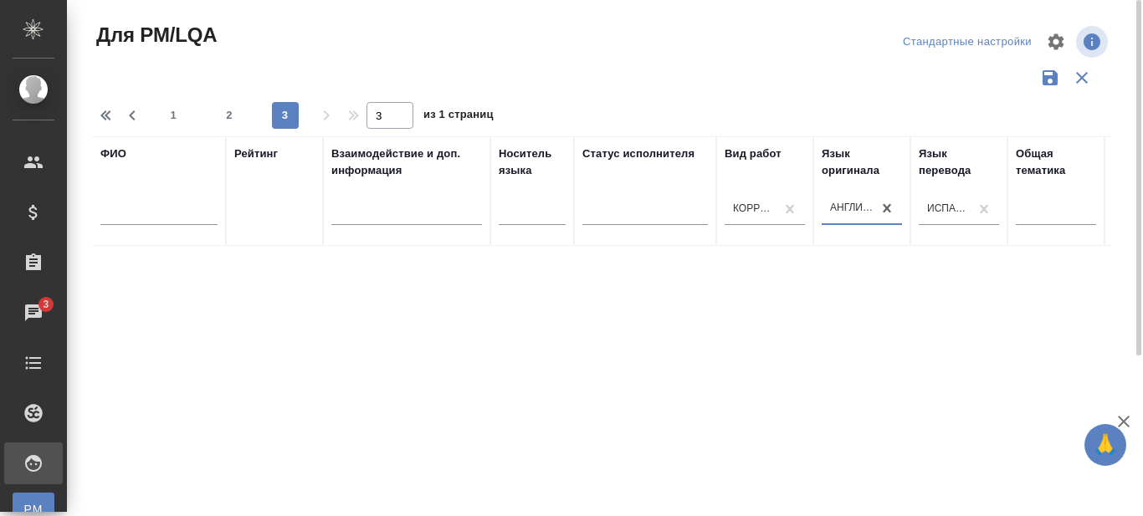
scroll to position [0, 0]
click at [172, 114] on span "1" at bounding box center [173, 115] width 27 height 17
type input "1"
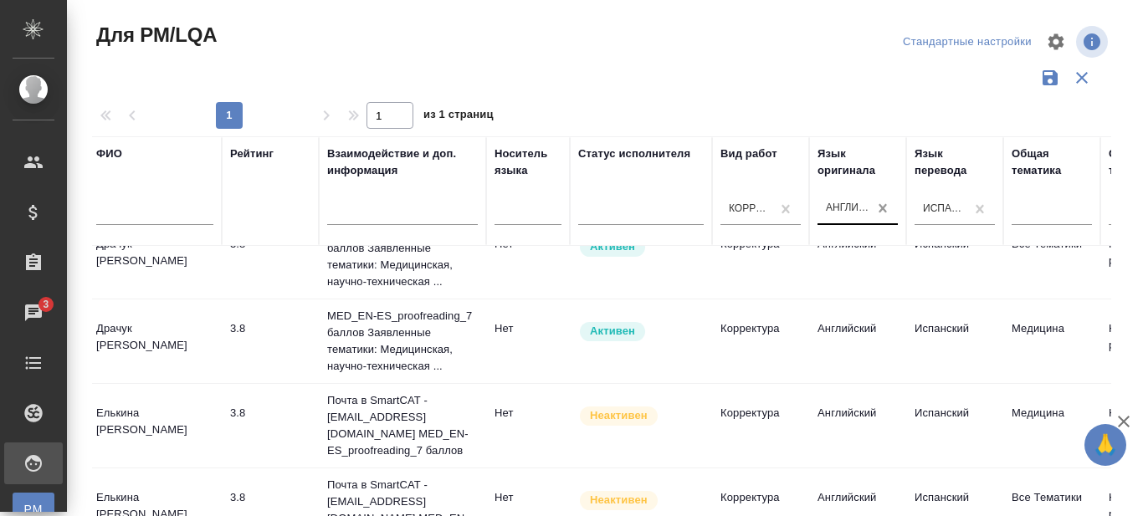
scroll to position [1018, 3]
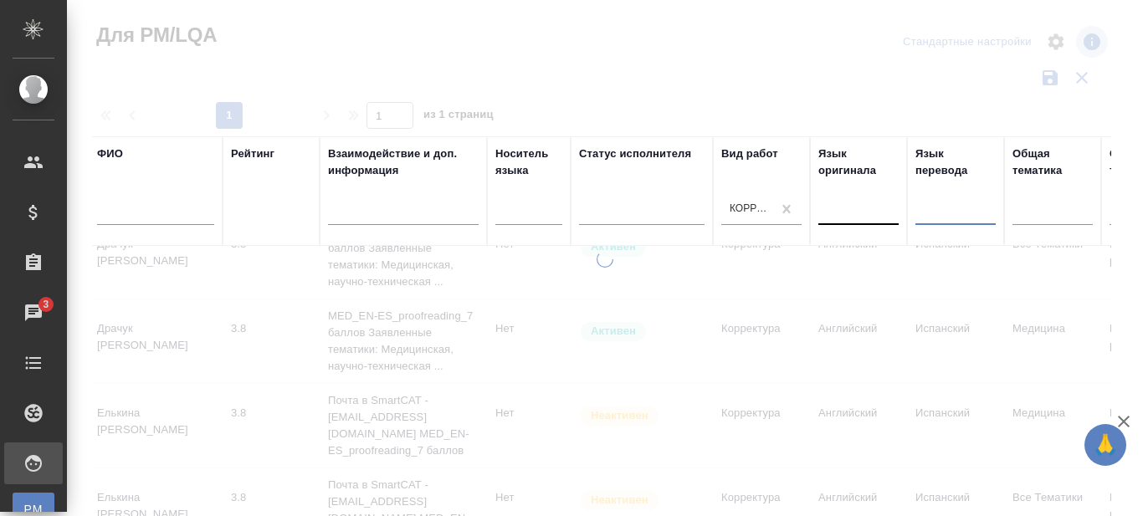
click at [852, 213] on div at bounding box center [859, 209] width 80 height 24
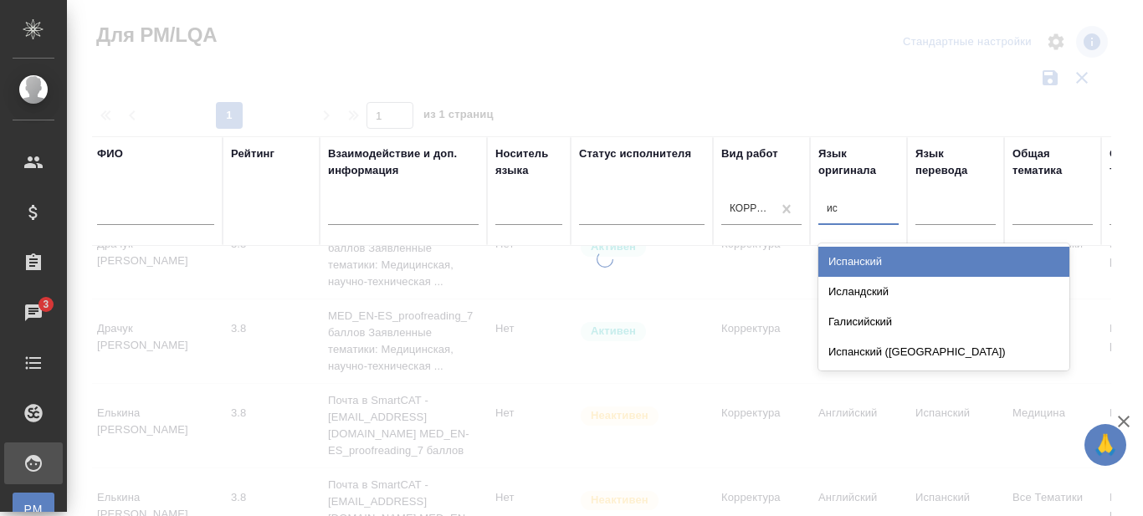
type input "исп"
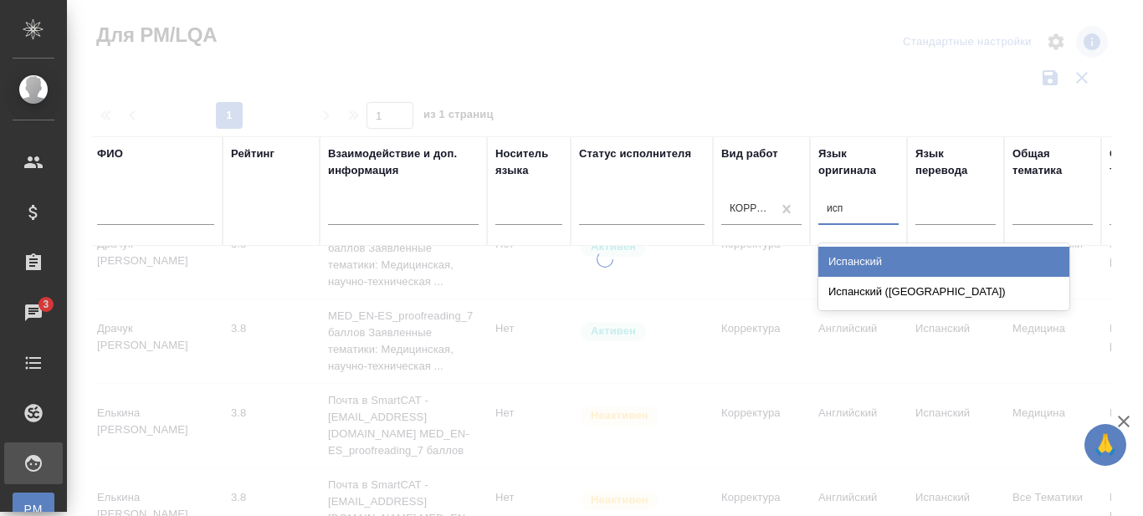
click at [856, 264] on div "Испанский" at bounding box center [944, 262] width 251 height 30
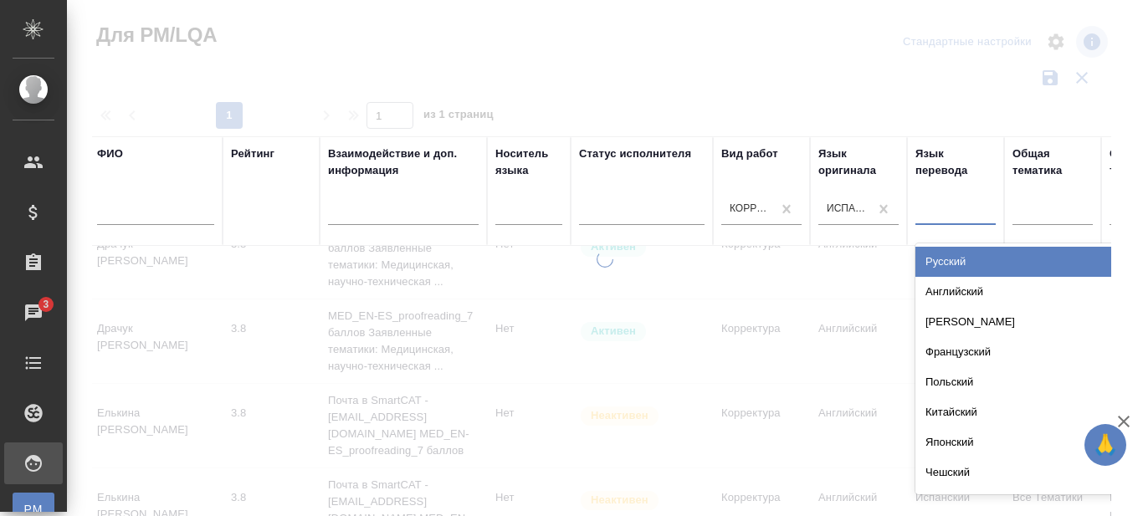
click at [966, 218] on div at bounding box center [956, 209] width 80 height 24
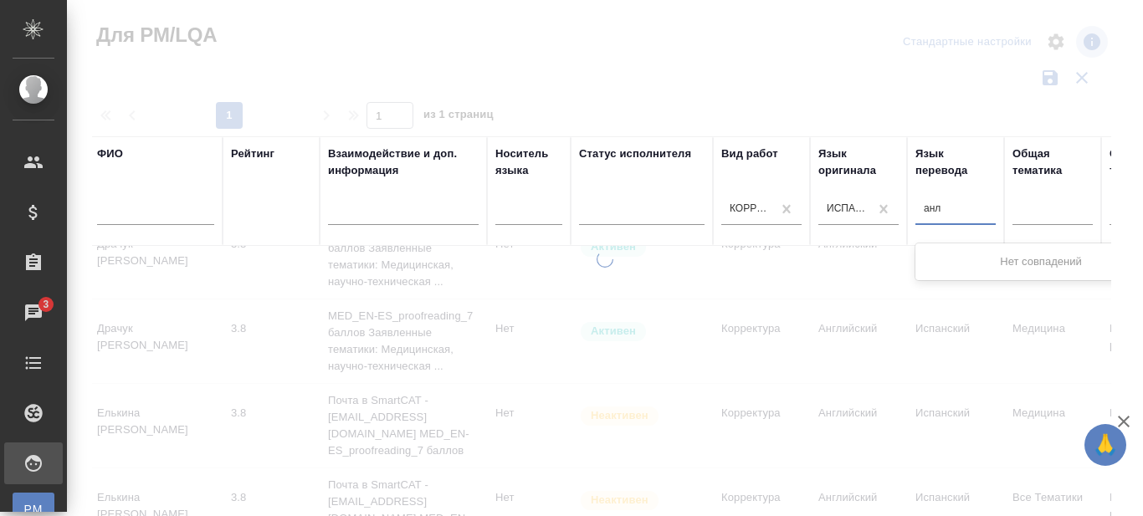
type input "ан"
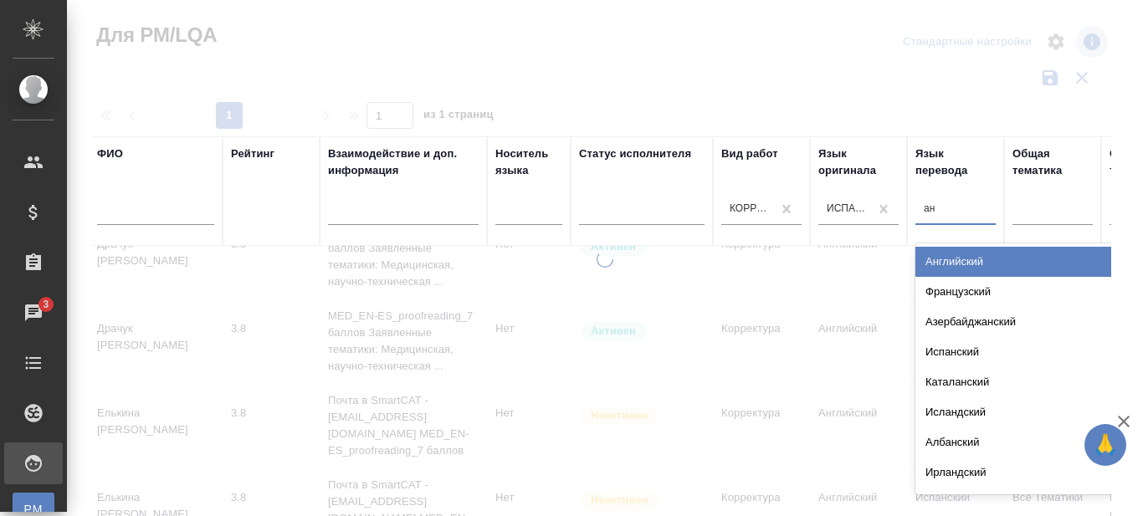
click at [952, 262] on div "Английский" at bounding box center [1041, 262] width 251 height 30
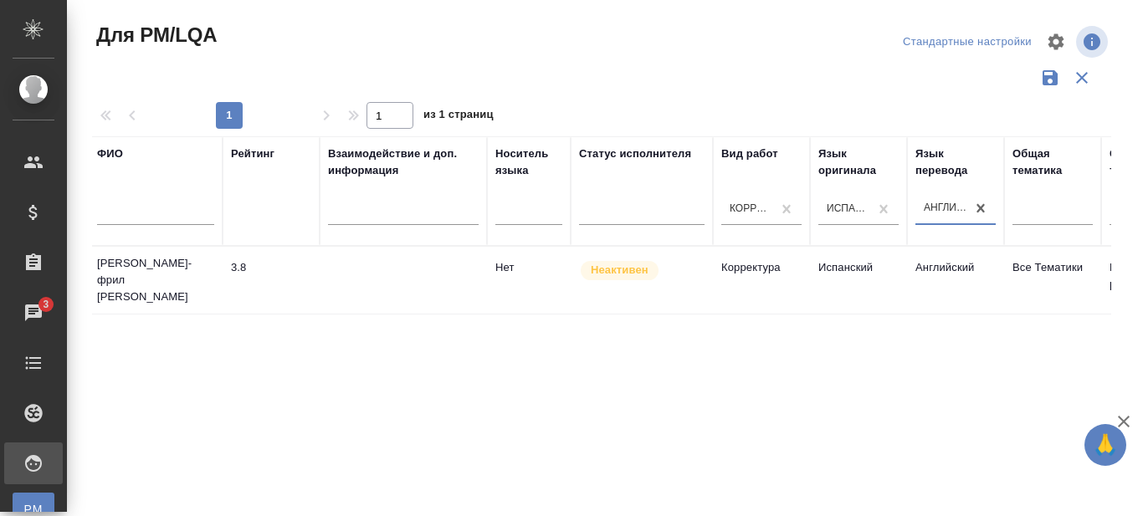
scroll to position [0, 3]
click at [757, 203] on div "Корректура" at bounding box center [752, 209] width 44 height 14
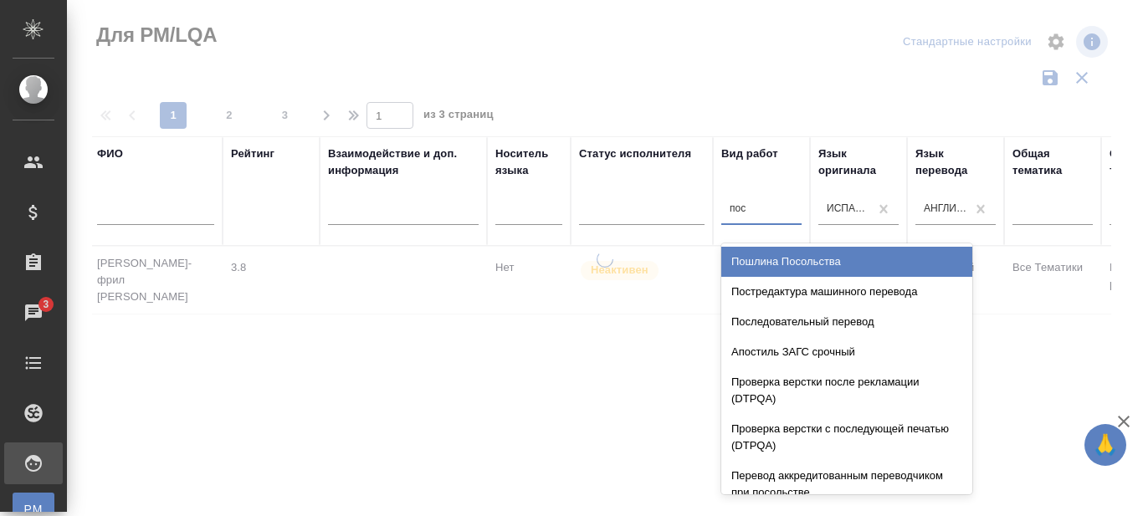
type input "пост"
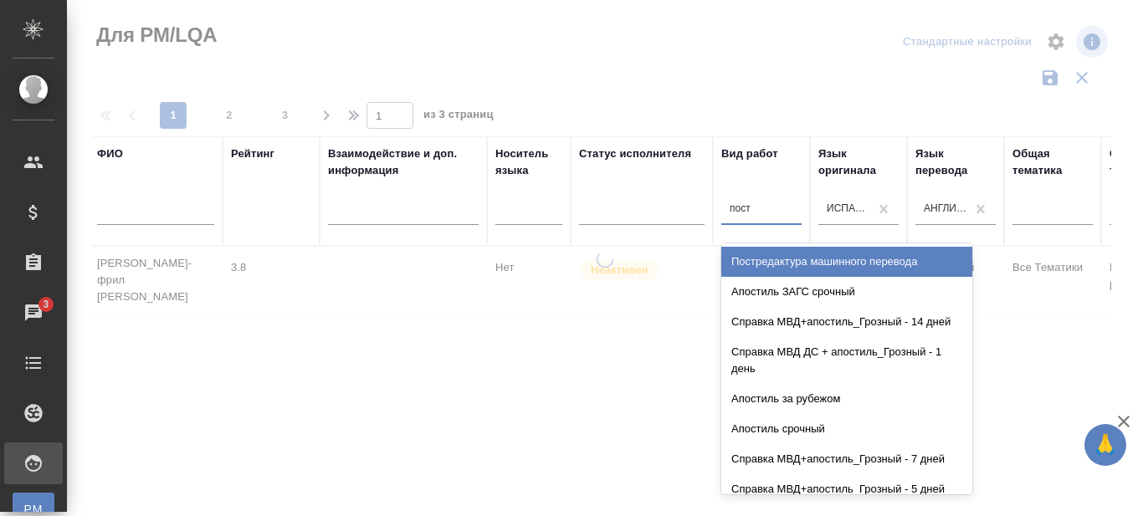
click at [774, 267] on div "Постредактура машинного перевода" at bounding box center [846, 262] width 251 height 30
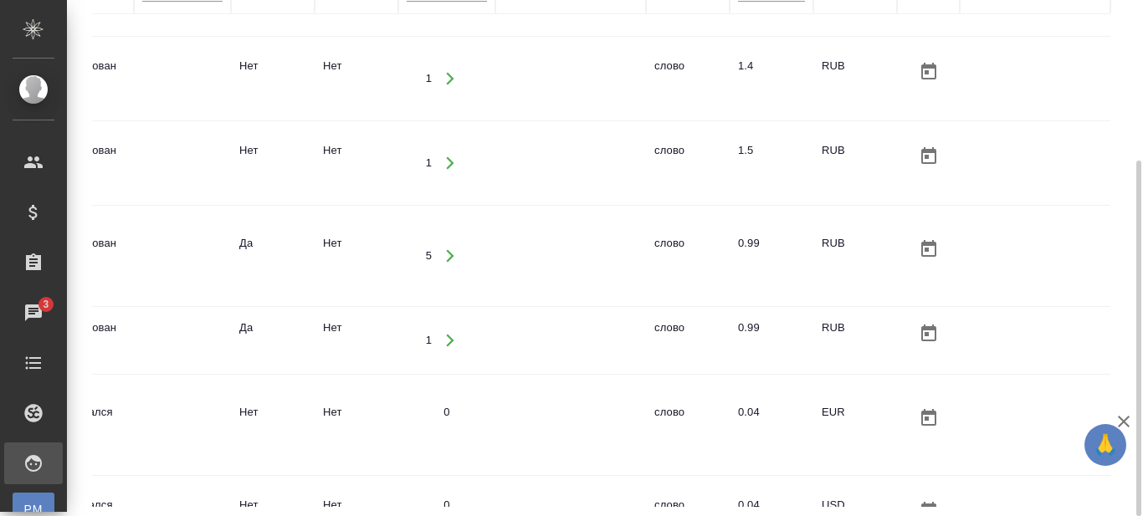
scroll to position [552, 1295]
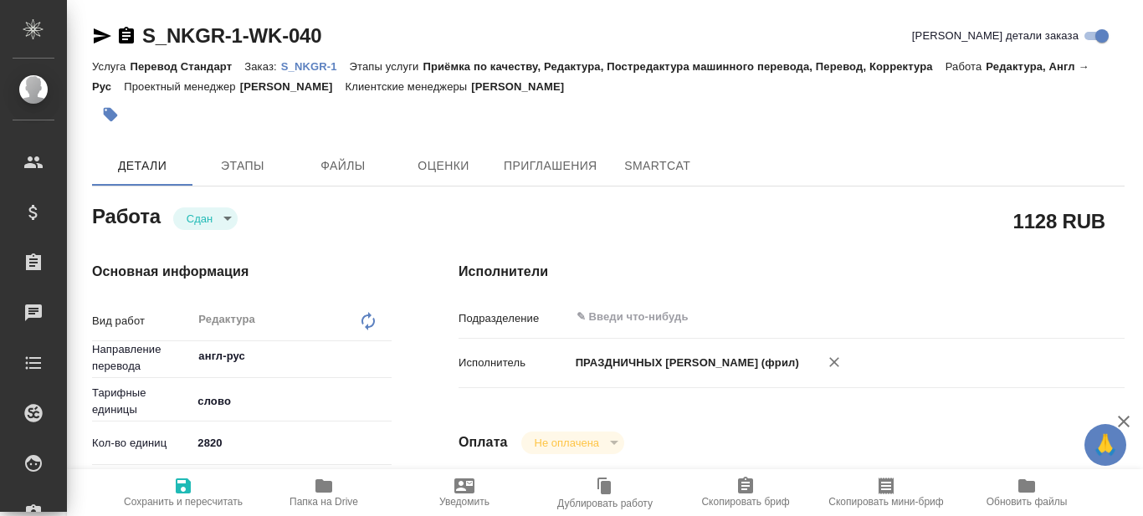
type textarea "x"
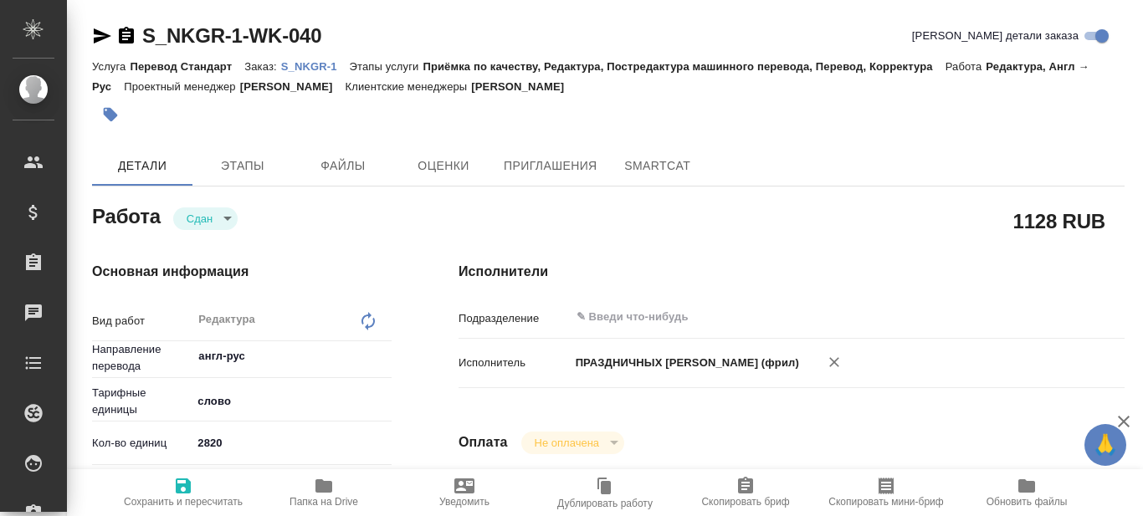
type textarea "x"
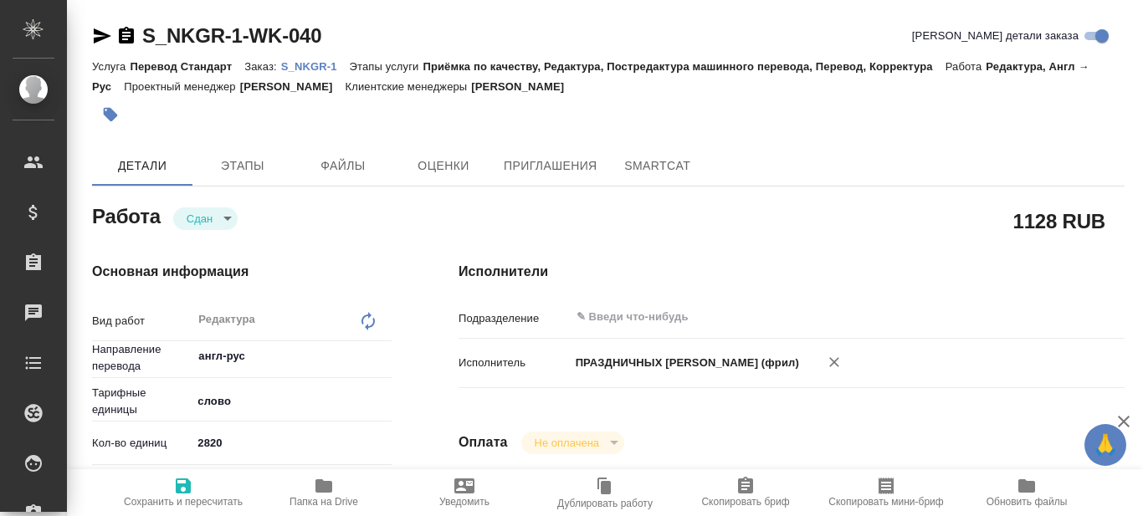
type textarea "x"
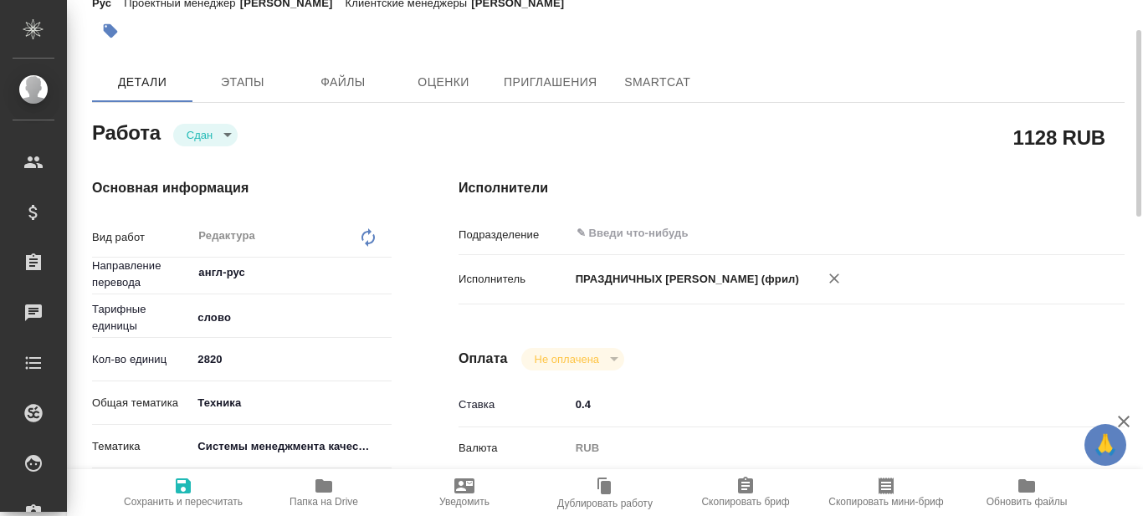
type textarea "x"
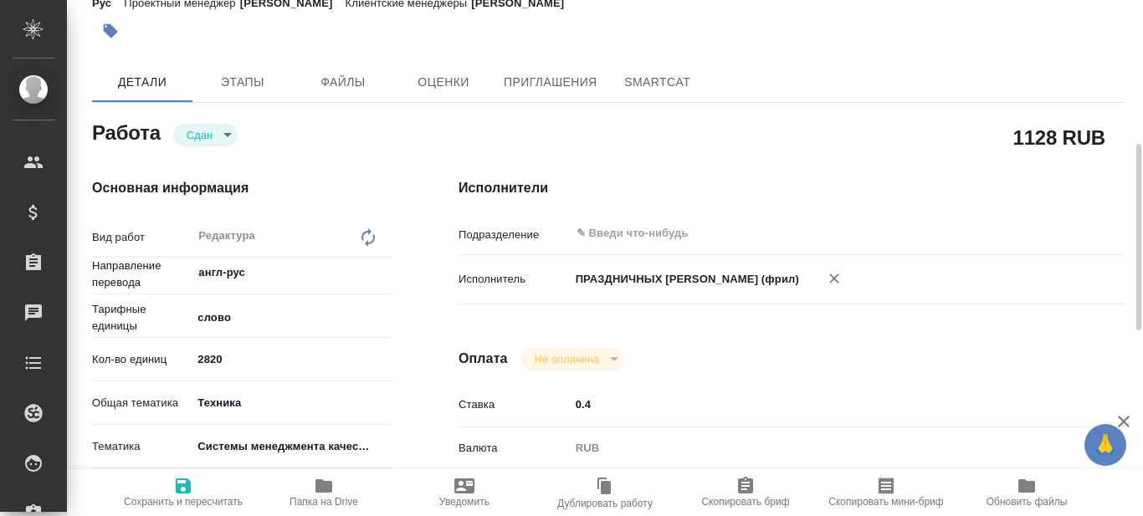
scroll to position [167, 0]
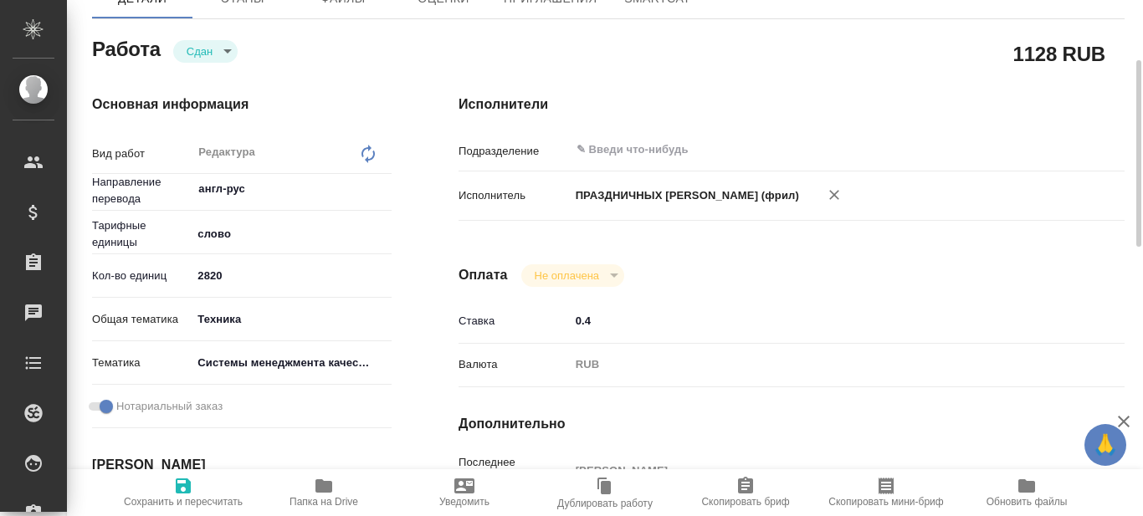
type textarea "x"
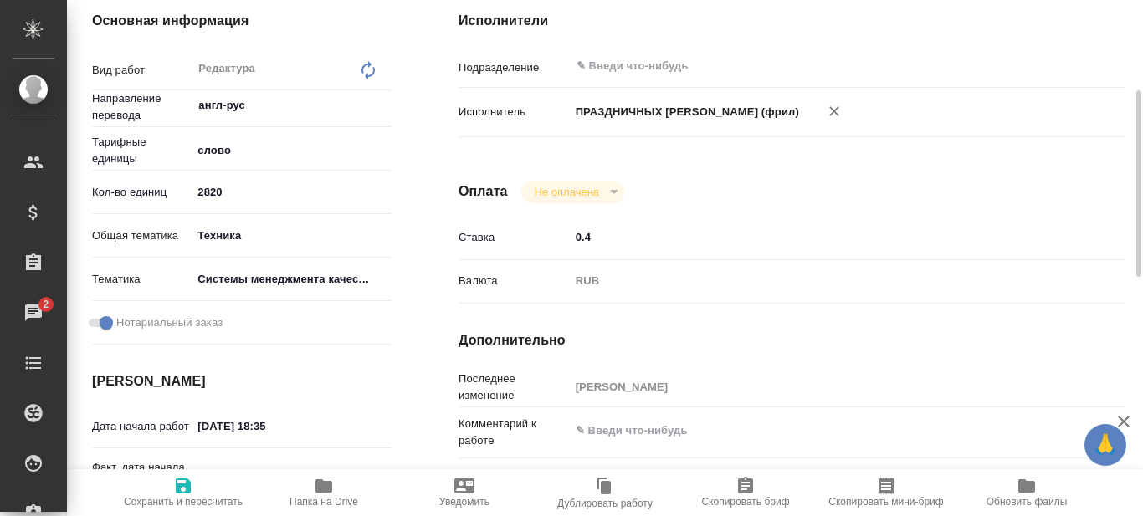
scroll to position [0, 0]
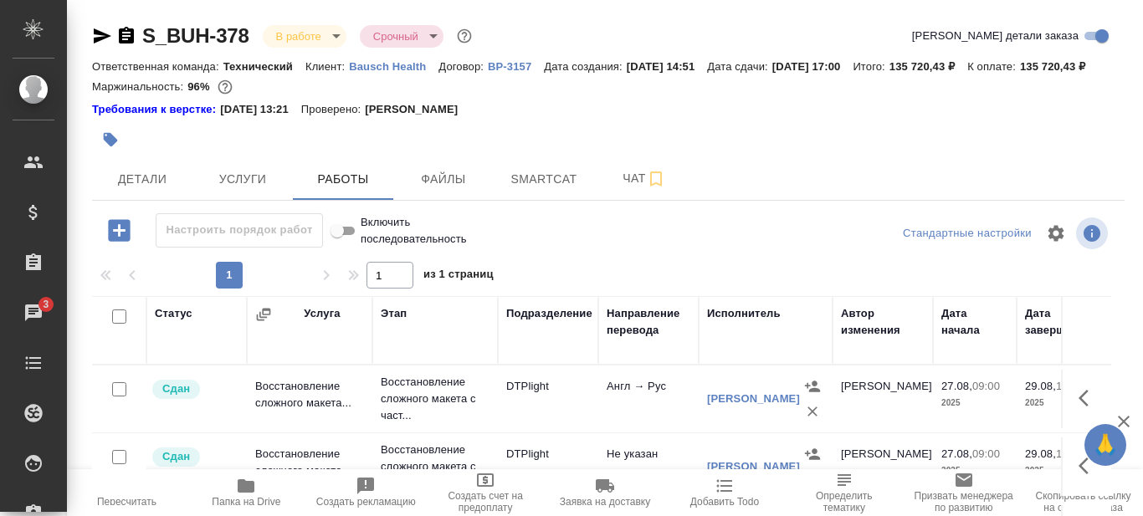
click at [239, 497] on span "Папка на Drive" at bounding box center [246, 502] width 69 height 12
click at [656, 189] on icon "button" at bounding box center [656, 179] width 20 height 20
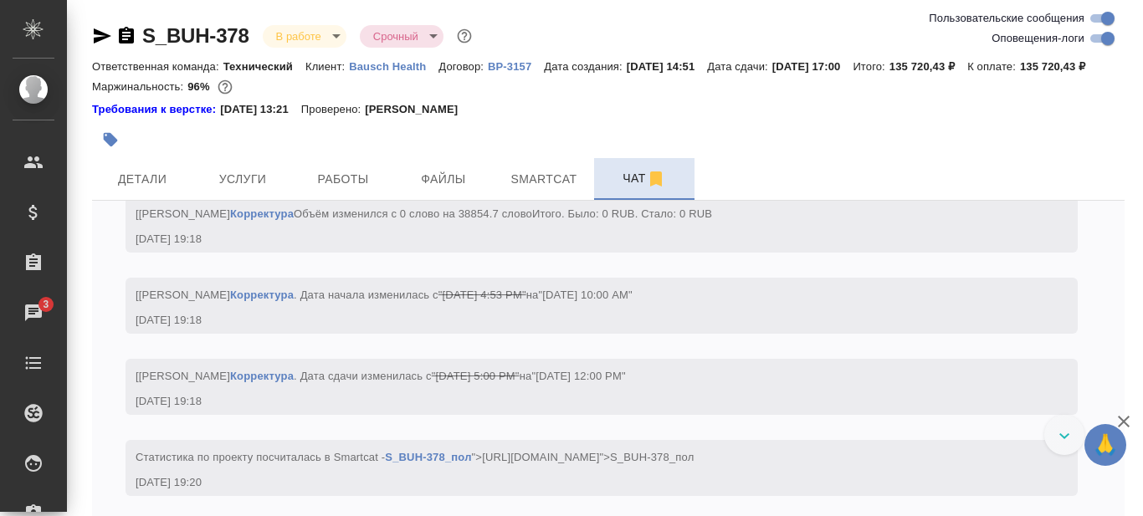
scroll to position [9593, 0]
